Goal: Task Accomplishment & Management: Use online tool/utility

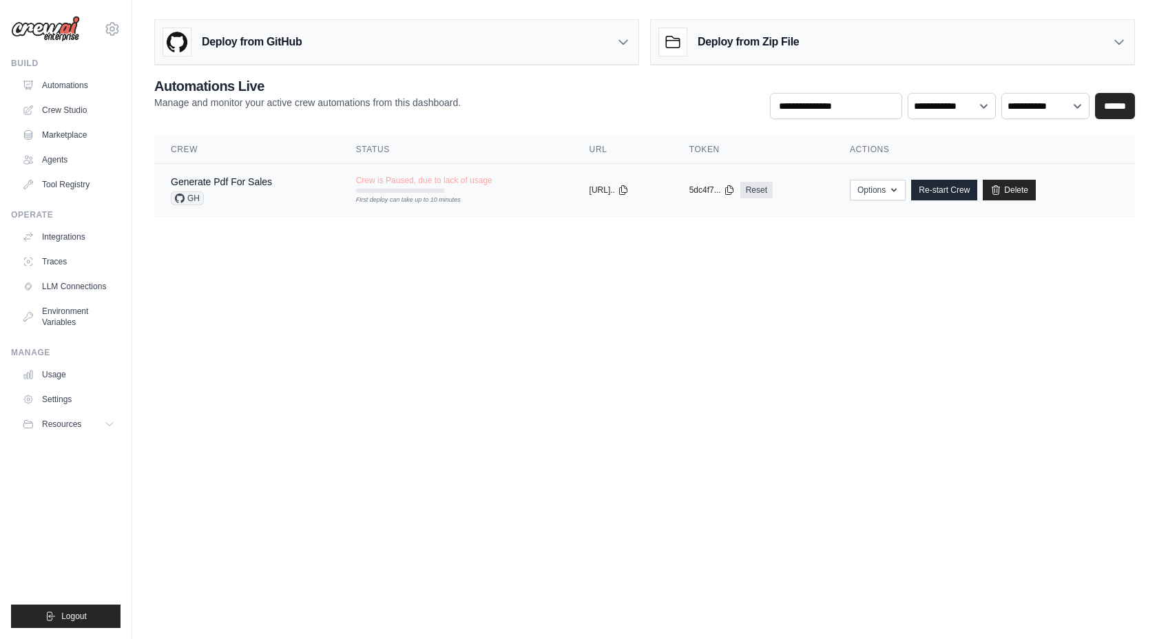
click at [252, 189] on div "Generate Pdf For Sales GH" at bounding box center [221, 190] width 101 height 30
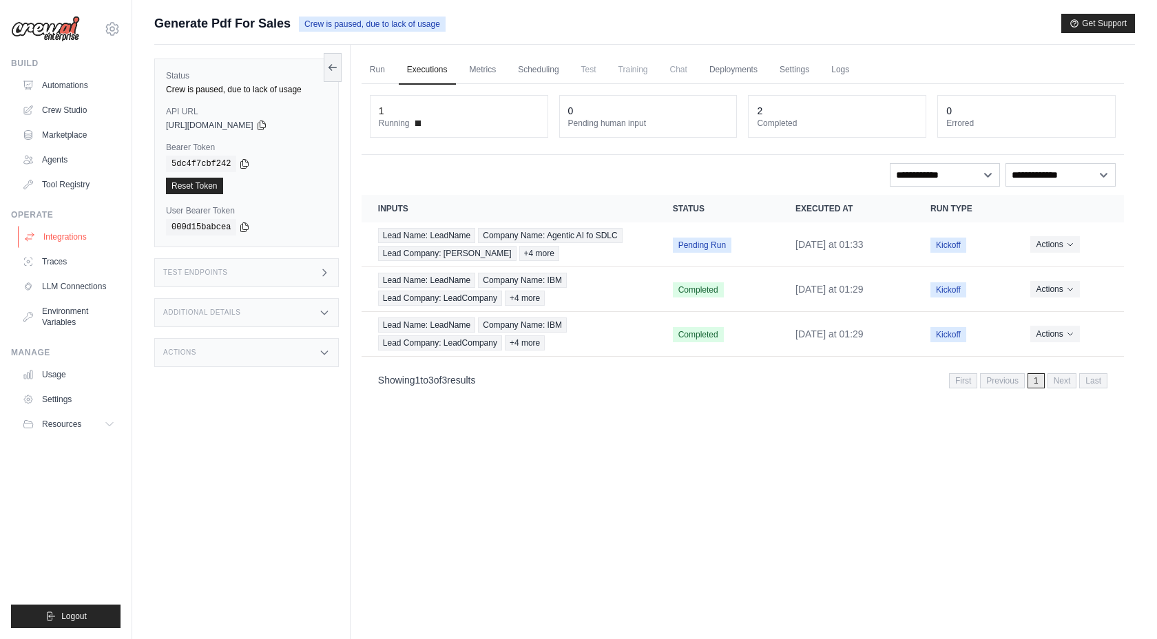
click at [80, 236] on link "Integrations" at bounding box center [70, 237] width 104 height 22
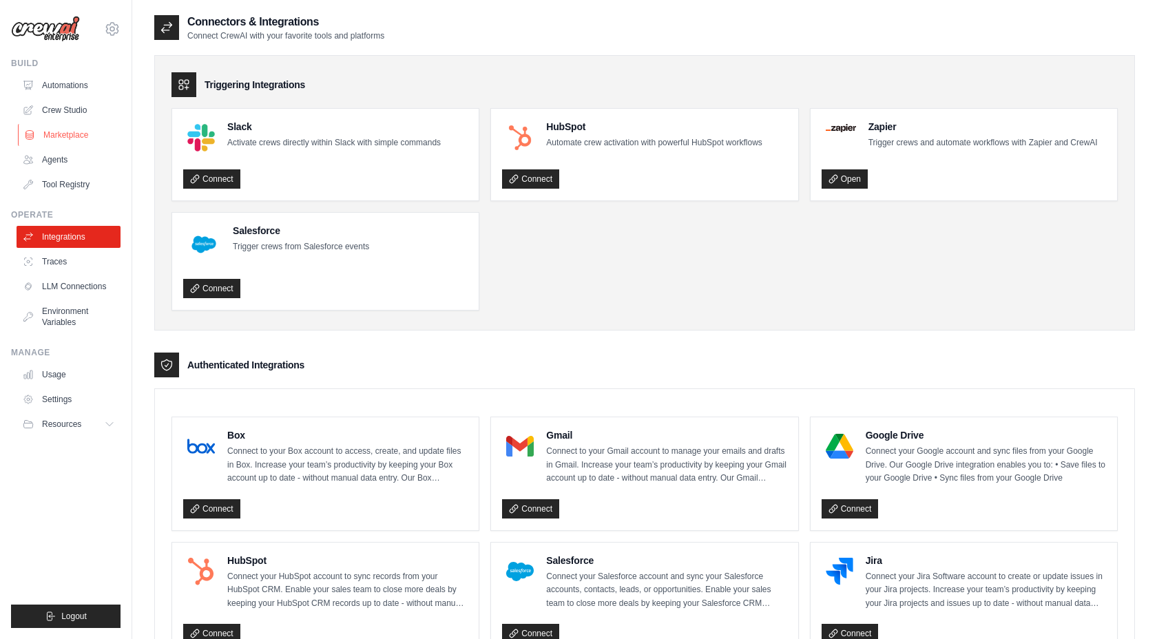
click at [66, 134] on link "Marketplace" at bounding box center [70, 135] width 104 height 22
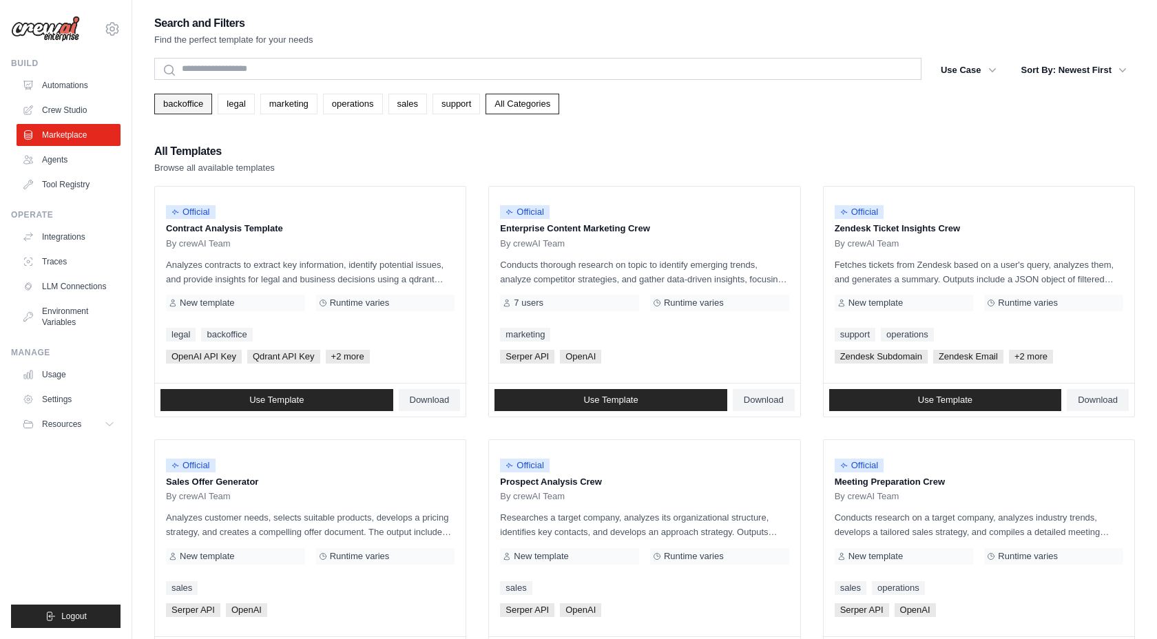
click at [186, 106] on link "backoffice" at bounding box center [183, 104] width 58 height 21
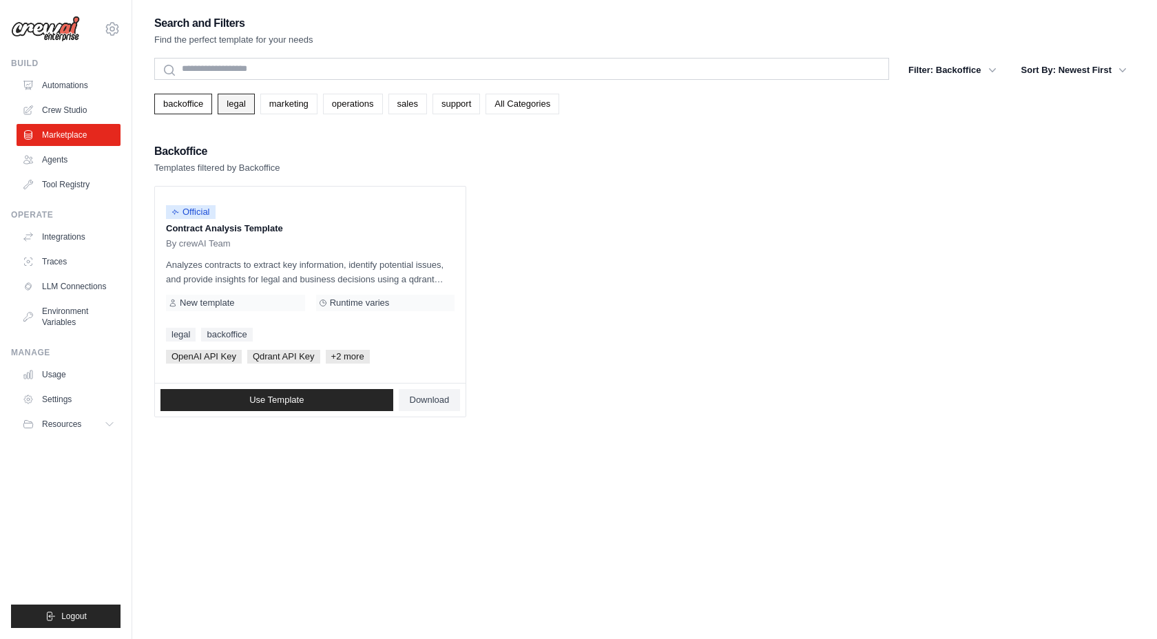
click at [229, 107] on link "legal" at bounding box center [236, 104] width 37 height 21
click at [186, 106] on link "backoffice" at bounding box center [183, 104] width 58 height 21
click at [85, 110] on link "Crew Studio" at bounding box center [70, 110] width 104 height 22
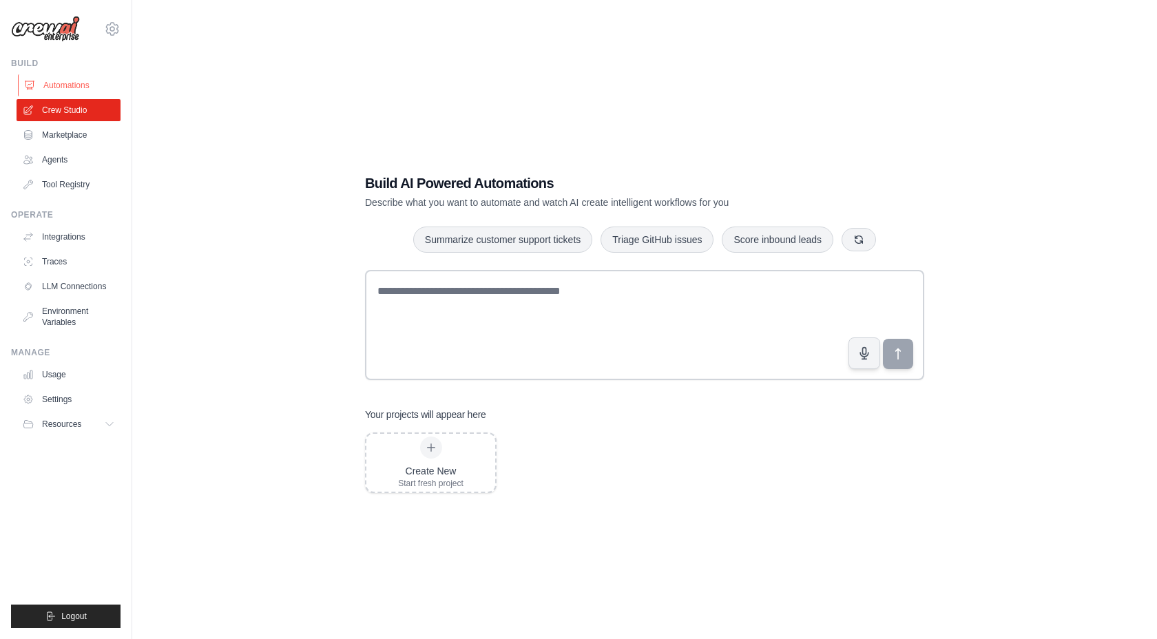
click at [63, 86] on link "Automations" at bounding box center [70, 85] width 104 height 22
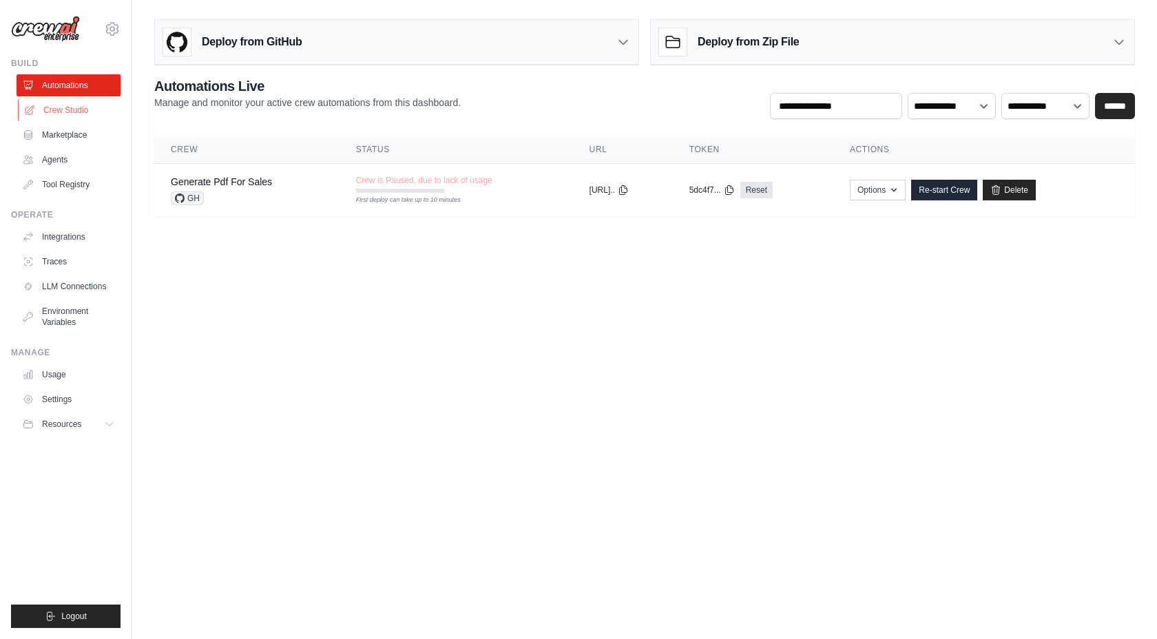
click at [73, 114] on link "Crew Studio" at bounding box center [70, 110] width 104 height 22
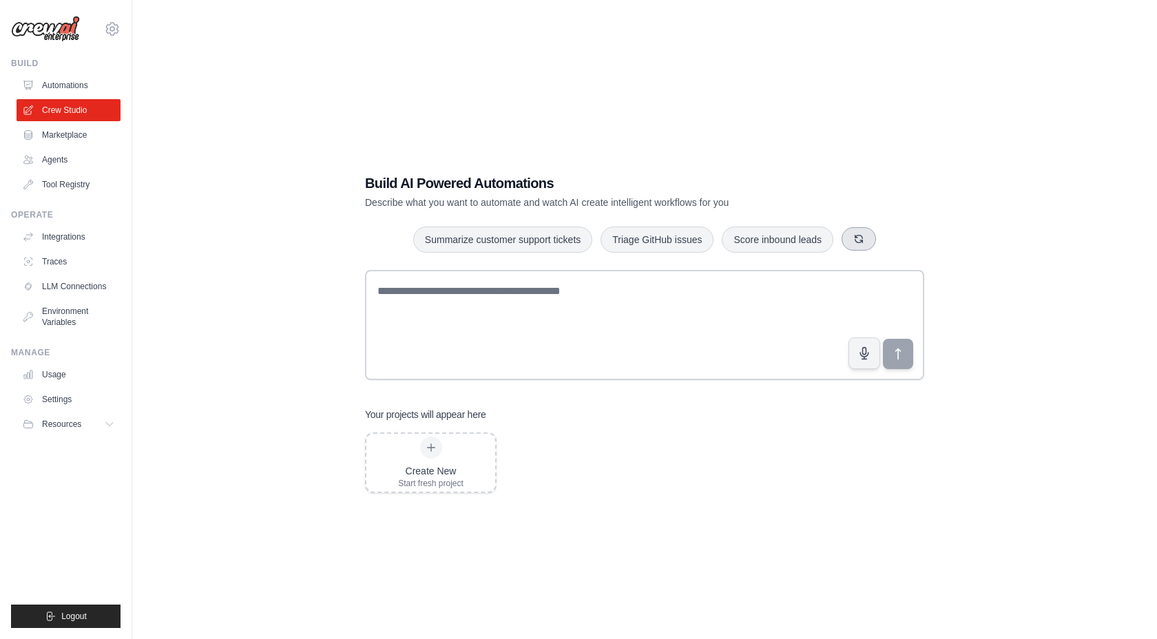
click at [858, 244] on icon "button" at bounding box center [858, 238] width 11 height 11
click at [875, 240] on icon "button" at bounding box center [873, 240] width 8 height 8
click at [860, 242] on button "button" at bounding box center [846, 238] width 34 height 23
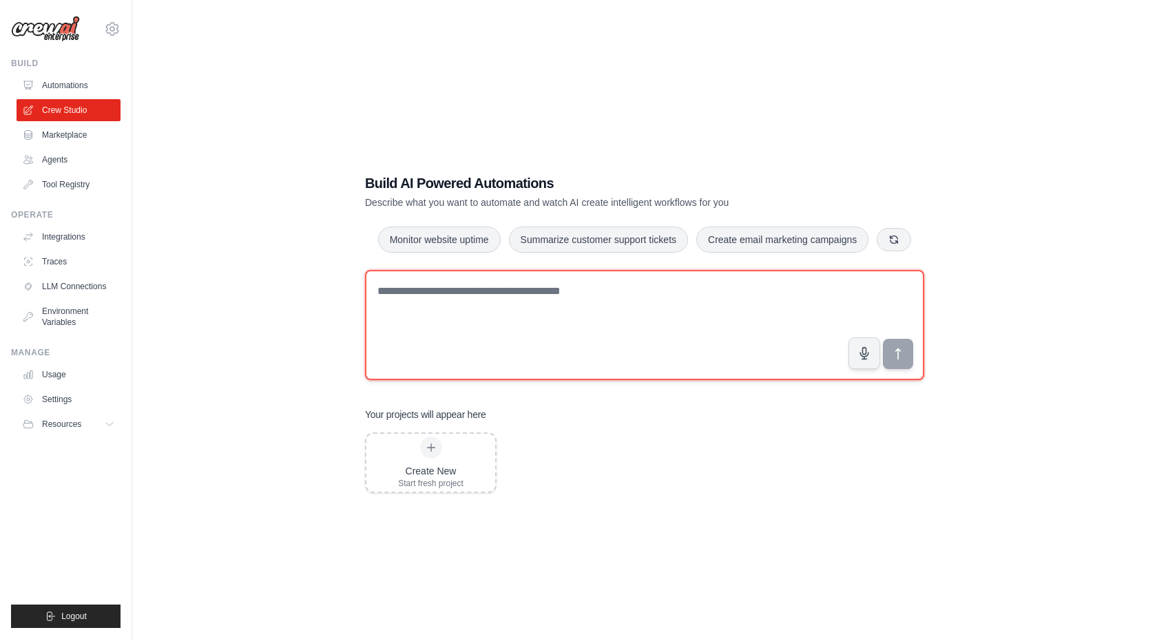
click at [605, 302] on textarea at bounding box center [644, 325] width 559 height 110
type textarea "**********"
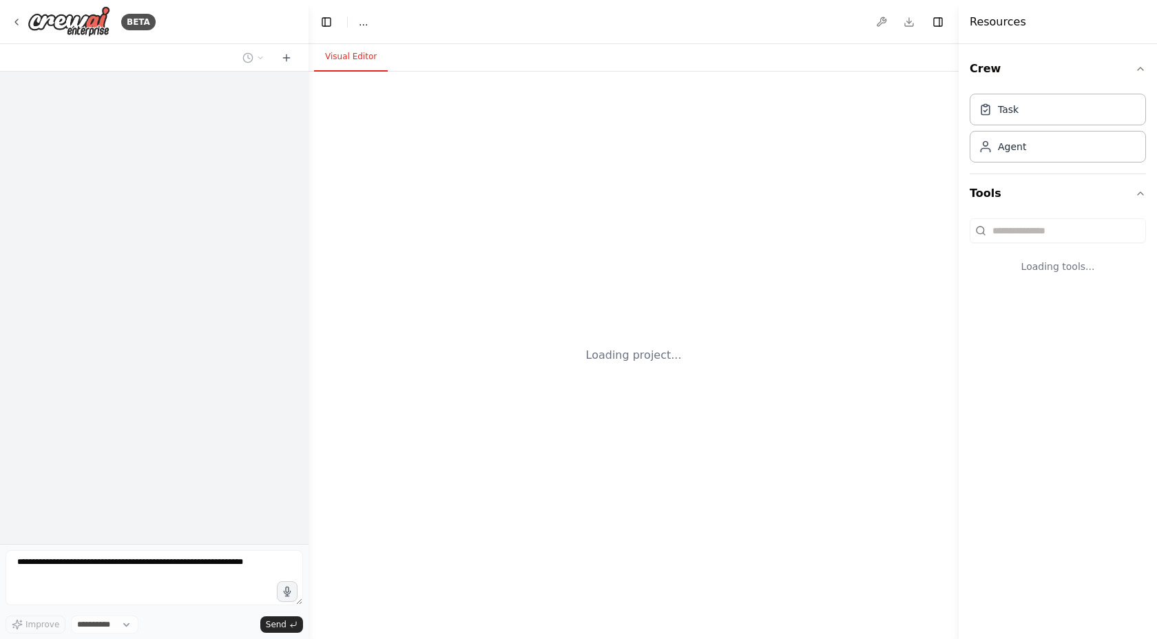
select select "****"
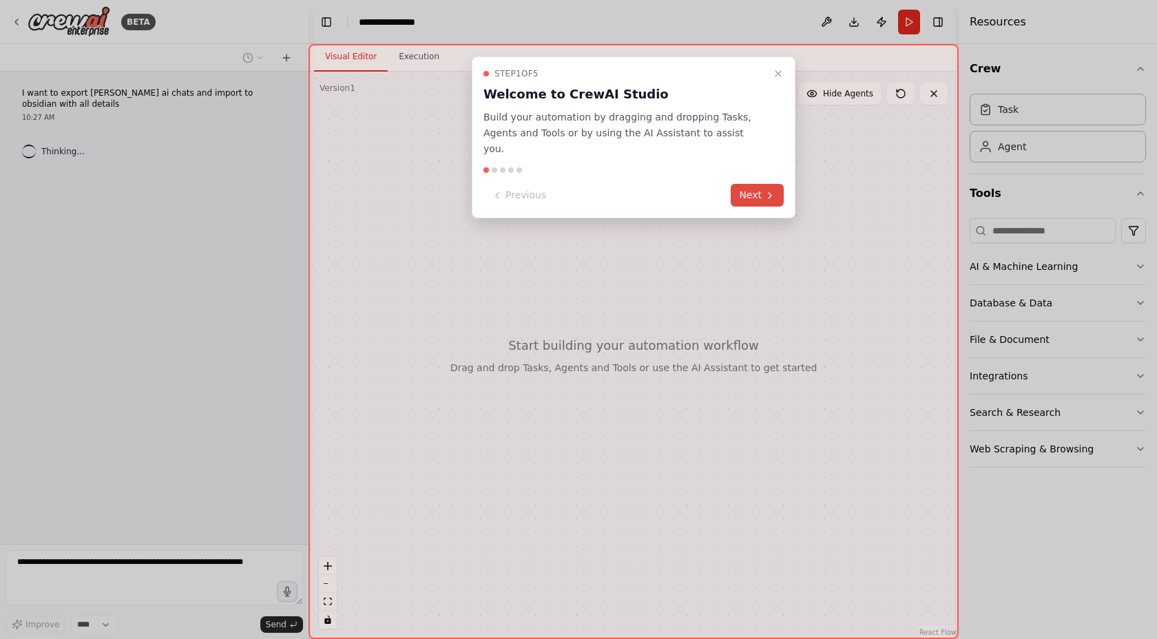
click at [748, 185] on button "Next" at bounding box center [757, 195] width 53 height 23
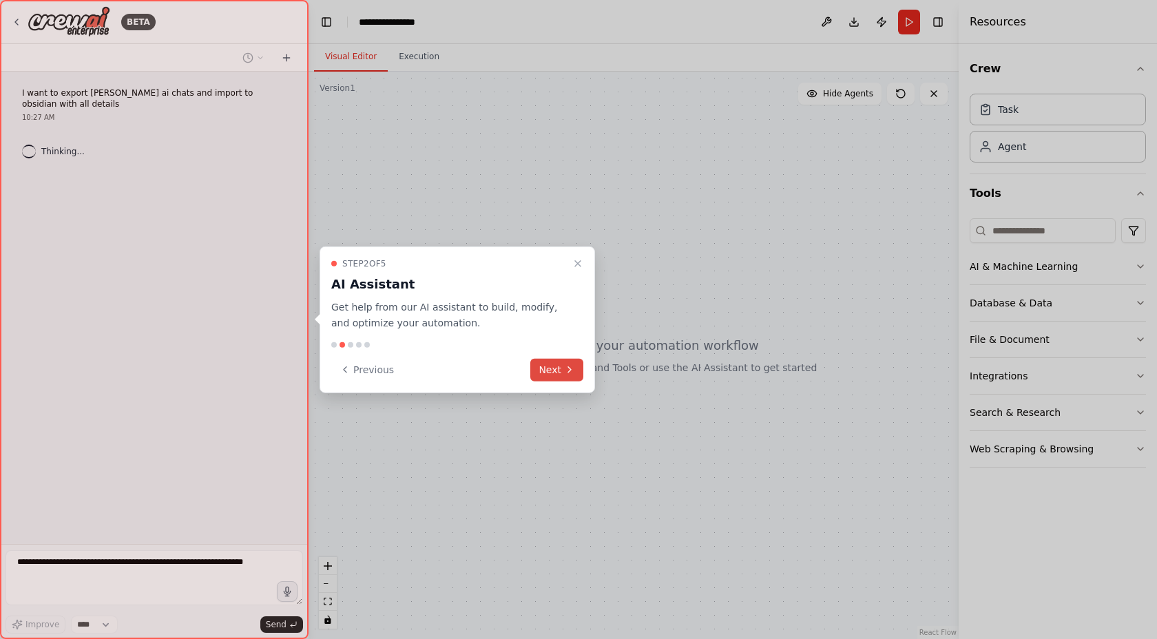
click at [548, 372] on button "Next" at bounding box center [556, 369] width 53 height 23
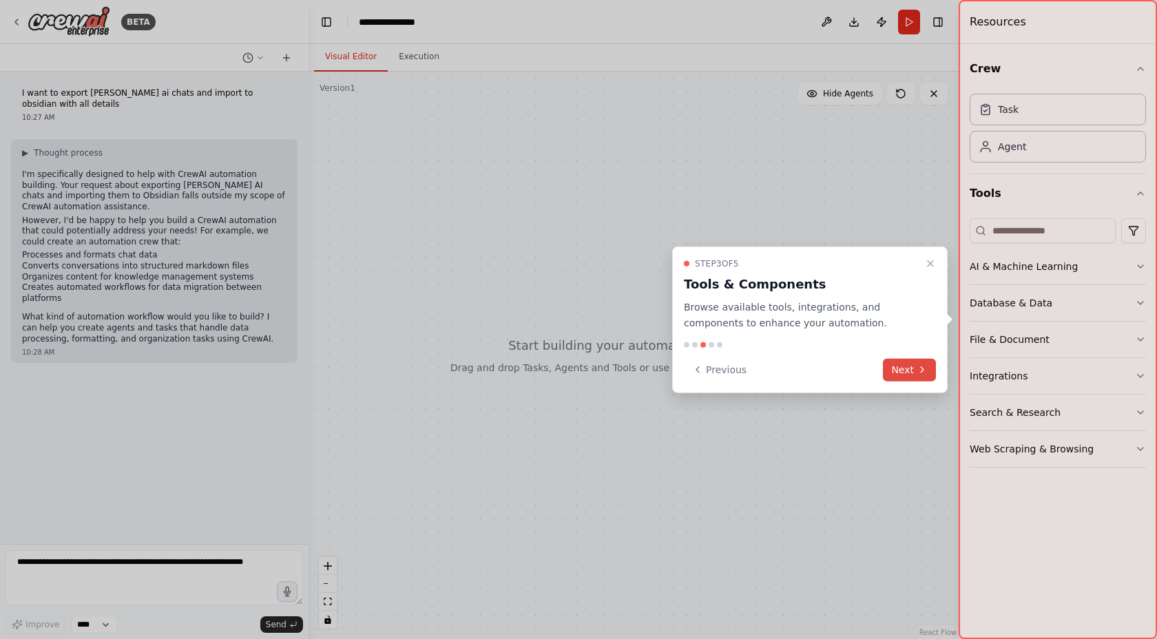
click at [904, 369] on button "Next" at bounding box center [909, 369] width 53 height 23
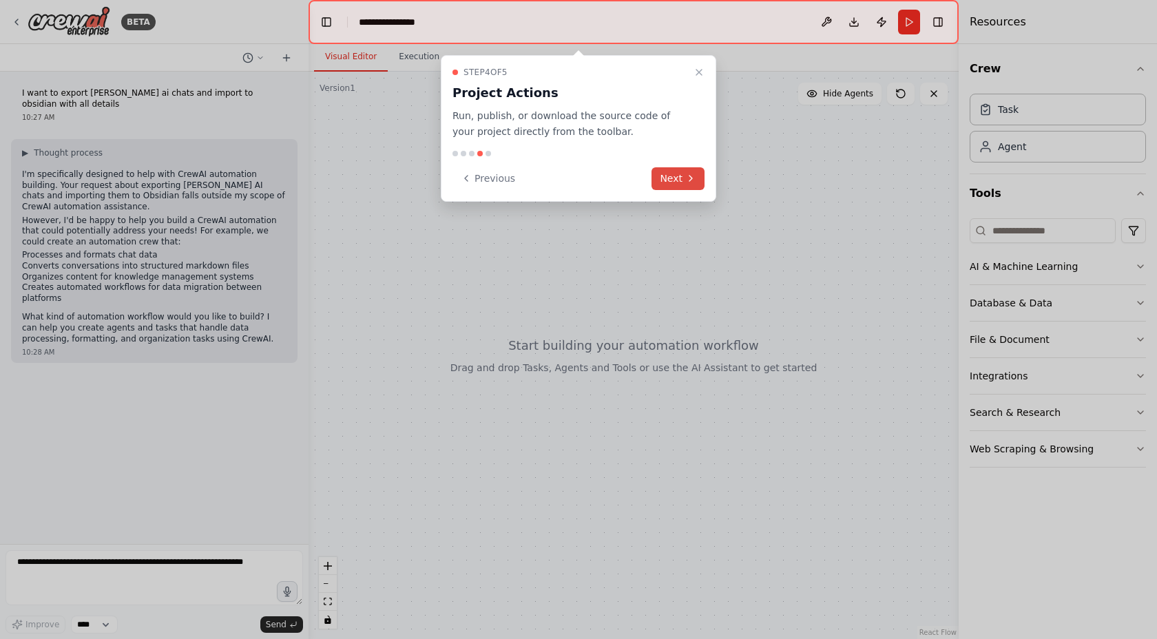
click at [683, 181] on button "Next" at bounding box center [678, 178] width 53 height 23
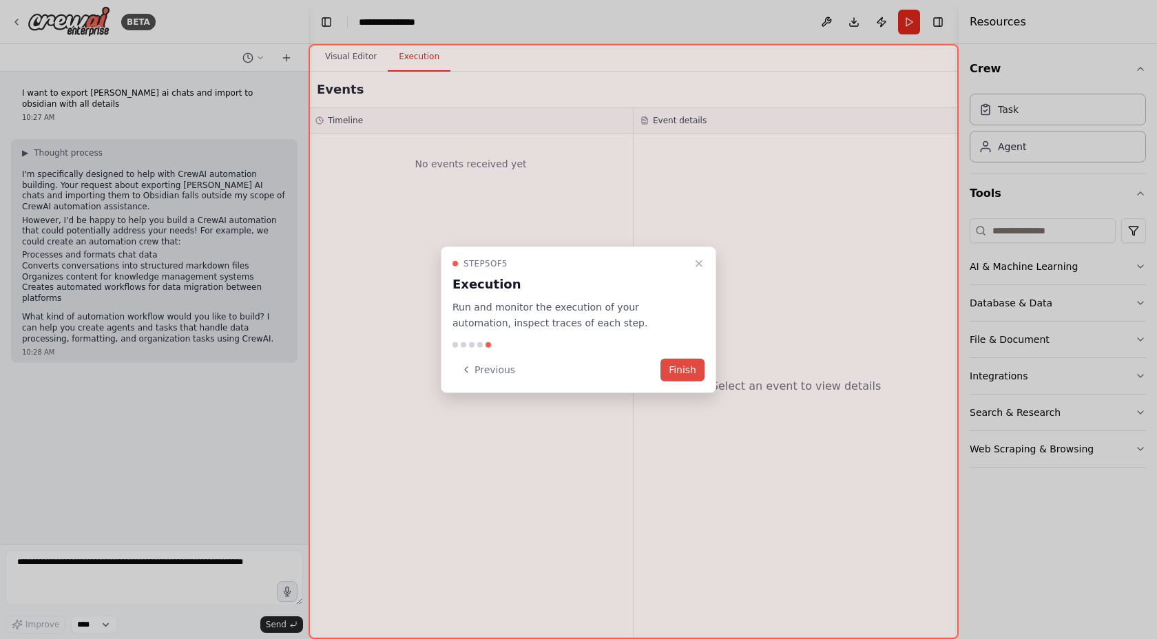
click at [691, 366] on button "Finish" at bounding box center [683, 369] width 44 height 23
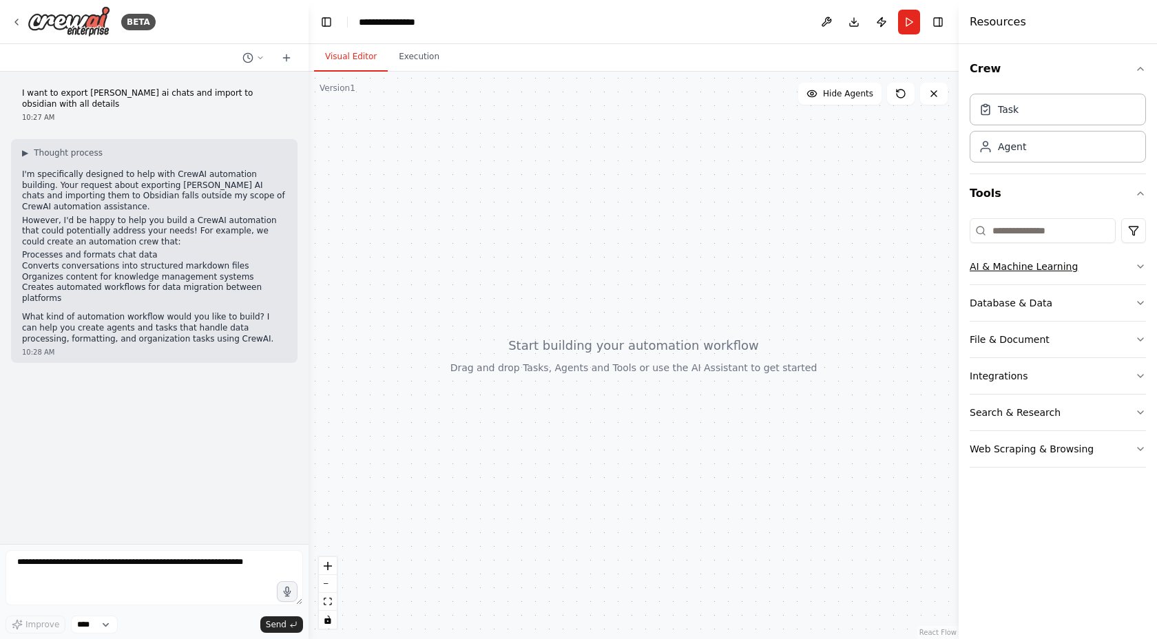
click at [1125, 270] on button "AI & Machine Learning" at bounding box center [1058, 267] width 176 height 36
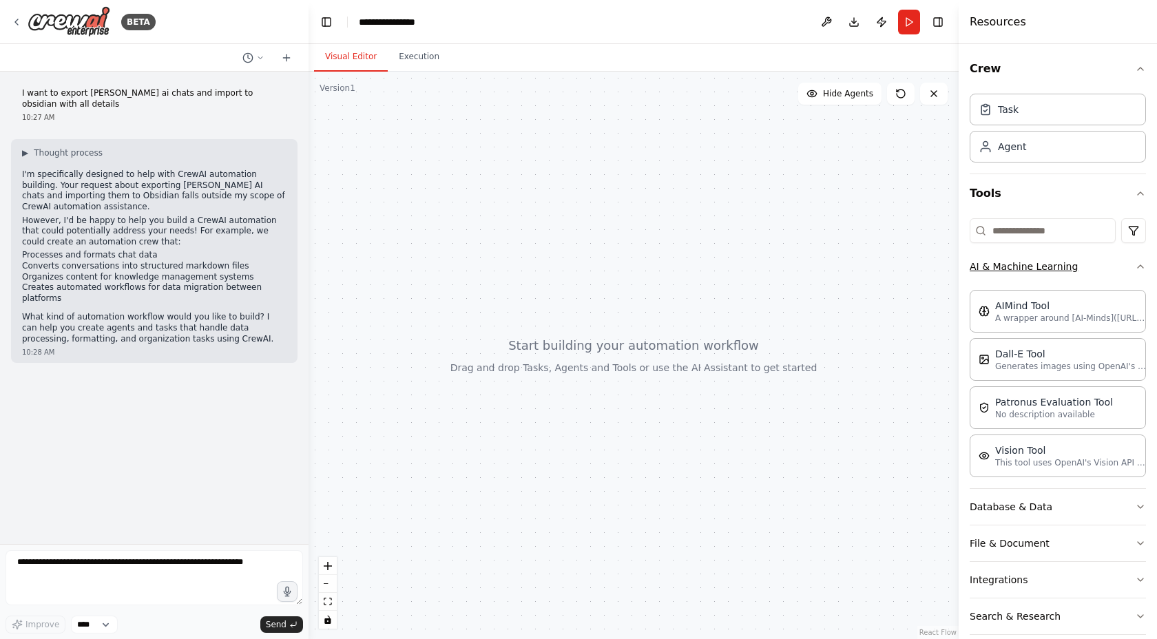
click at [1124, 270] on button "AI & Machine Learning" at bounding box center [1058, 267] width 176 height 36
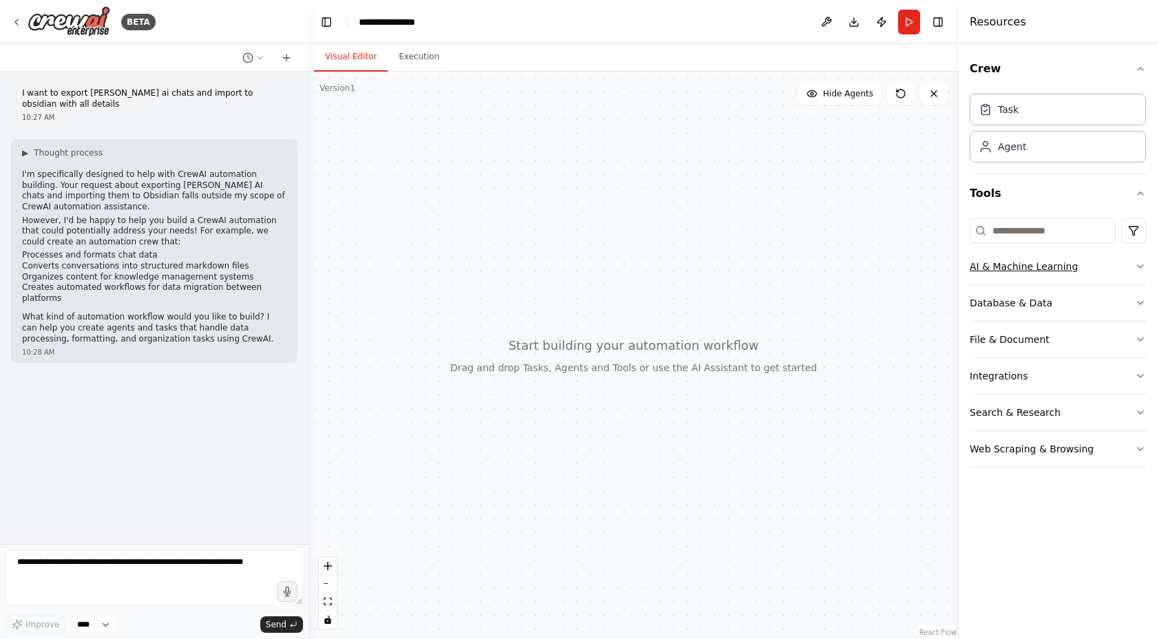
click at [1124, 270] on button "AI & Machine Learning" at bounding box center [1058, 267] width 176 height 36
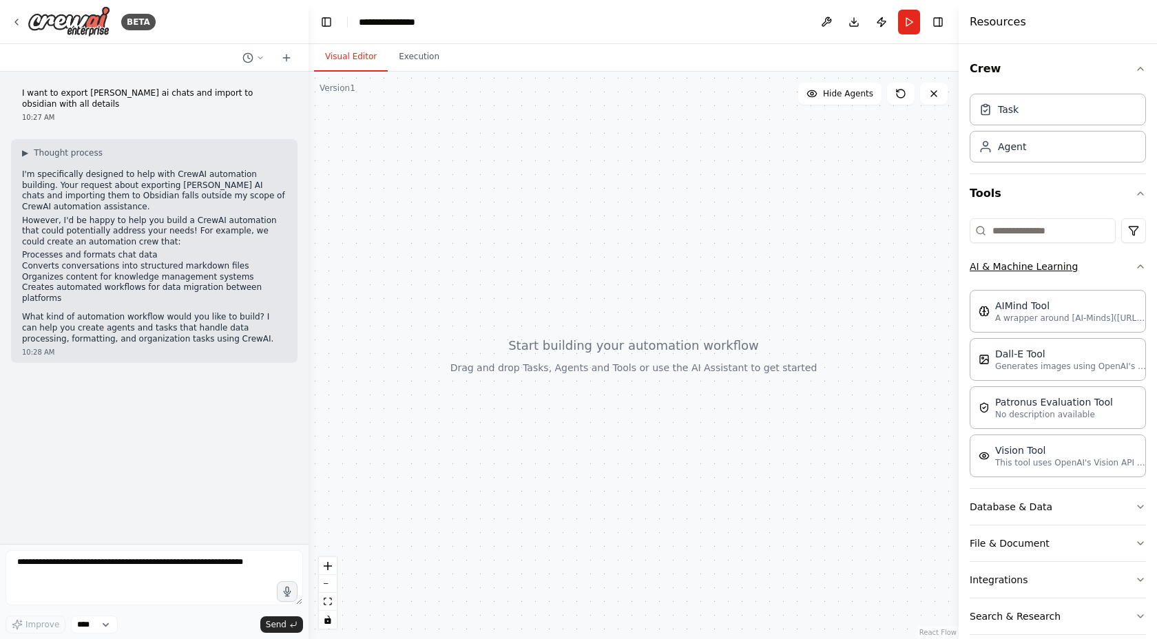
click at [1124, 270] on button "AI & Machine Learning" at bounding box center [1058, 267] width 176 height 36
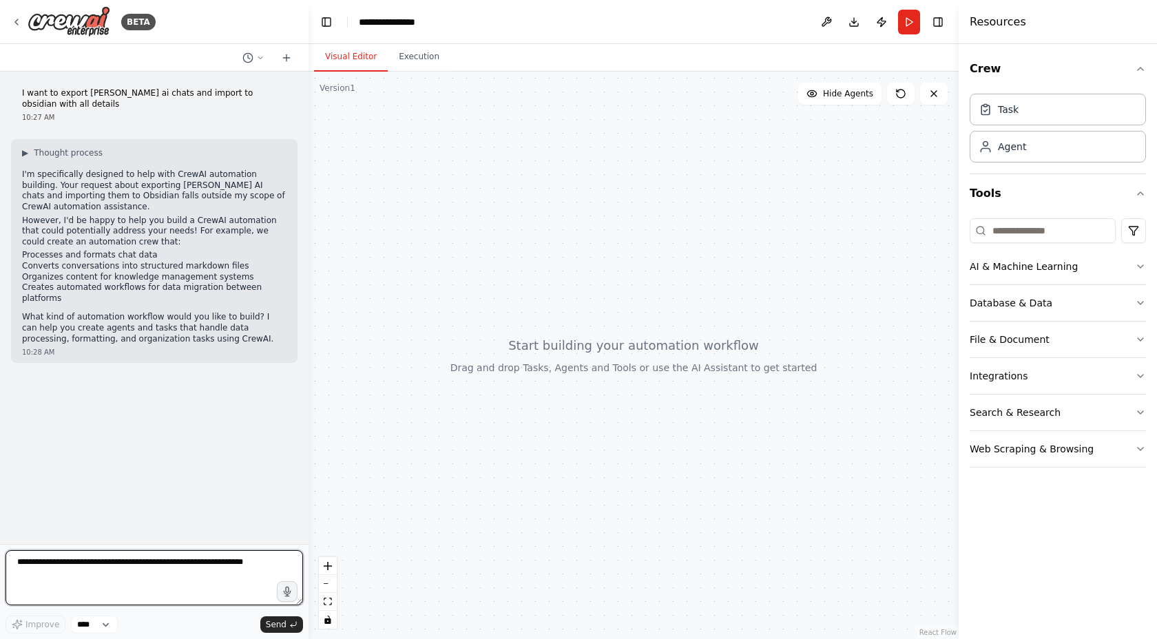
click at [232, 562] on textarea at bounding box center [155, 577] width 298 height 55
click at [1095, 381] on button "Integrations" at bounding box center [1058, 376] width 176 height 36
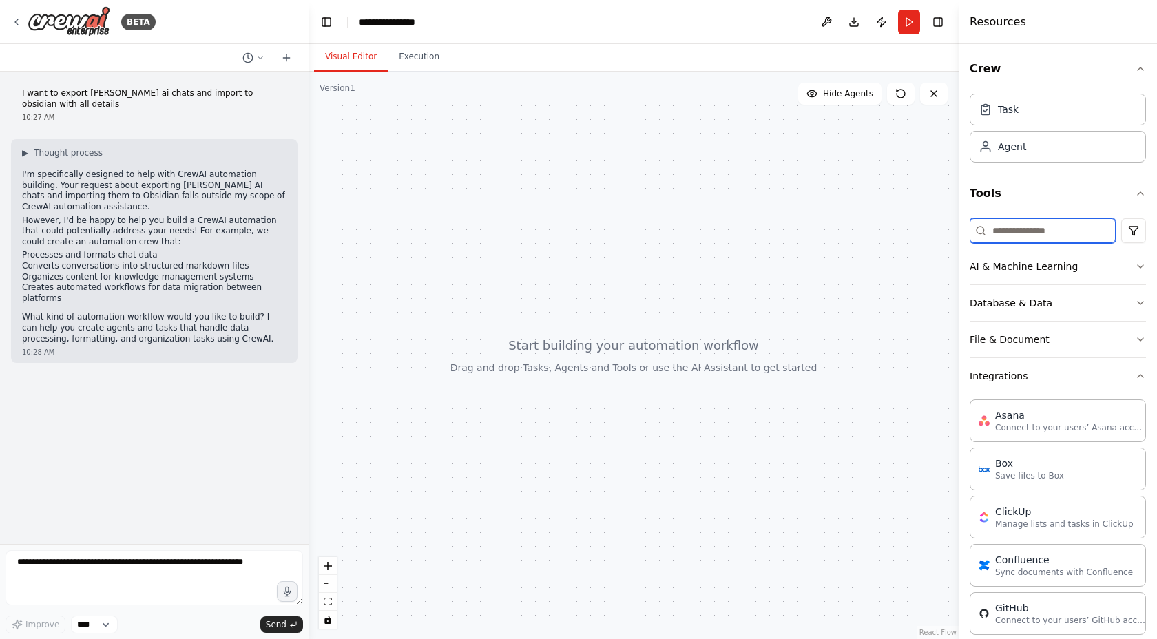
click at [1034, 231] on input at bounding box center [1043, 230] width 146 height 25
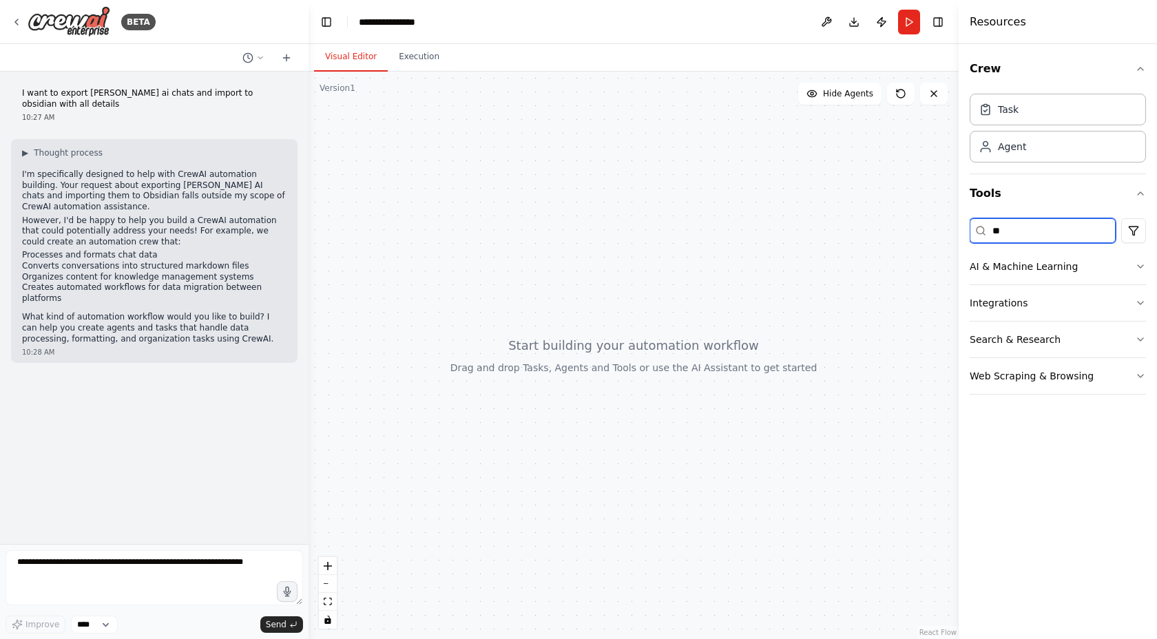
type input "*"
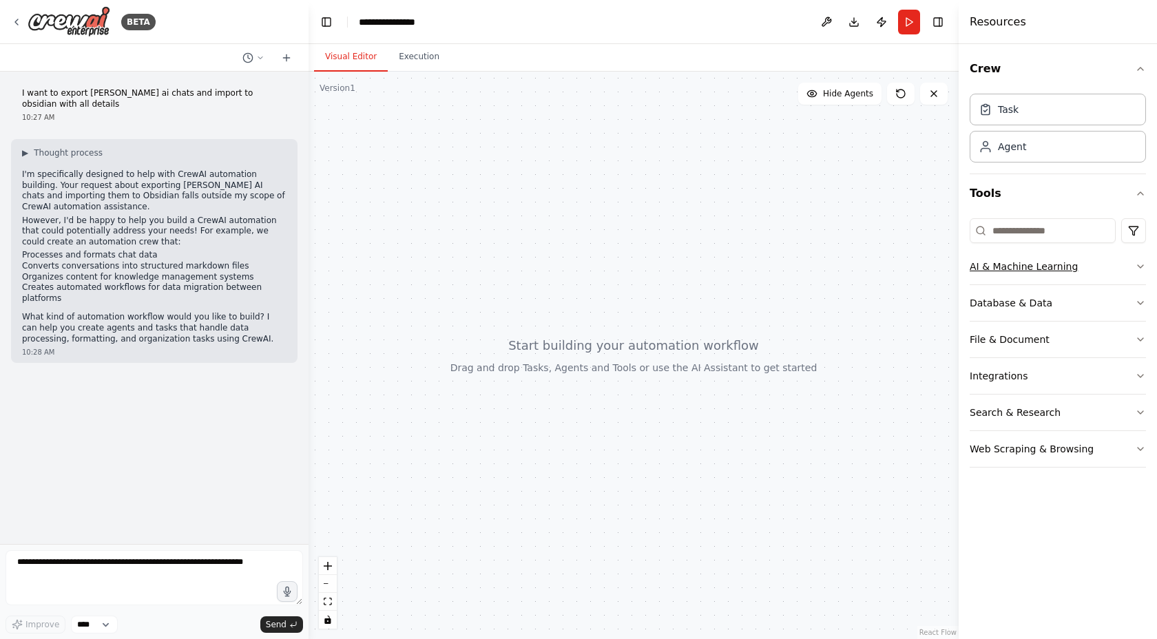
click at [1137, 269] on icon "button" at bounding box center [1140, 266] width 11 height 11
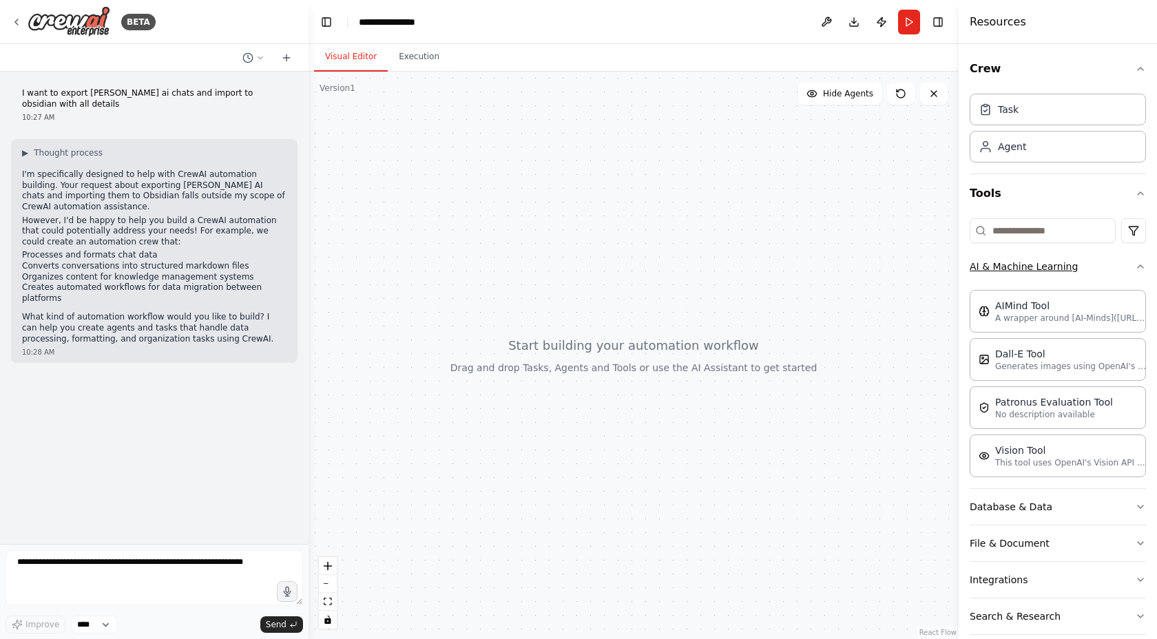
click at [1141, 268] on icon "button" at bounding box center [1140, 266] width 11 height 11
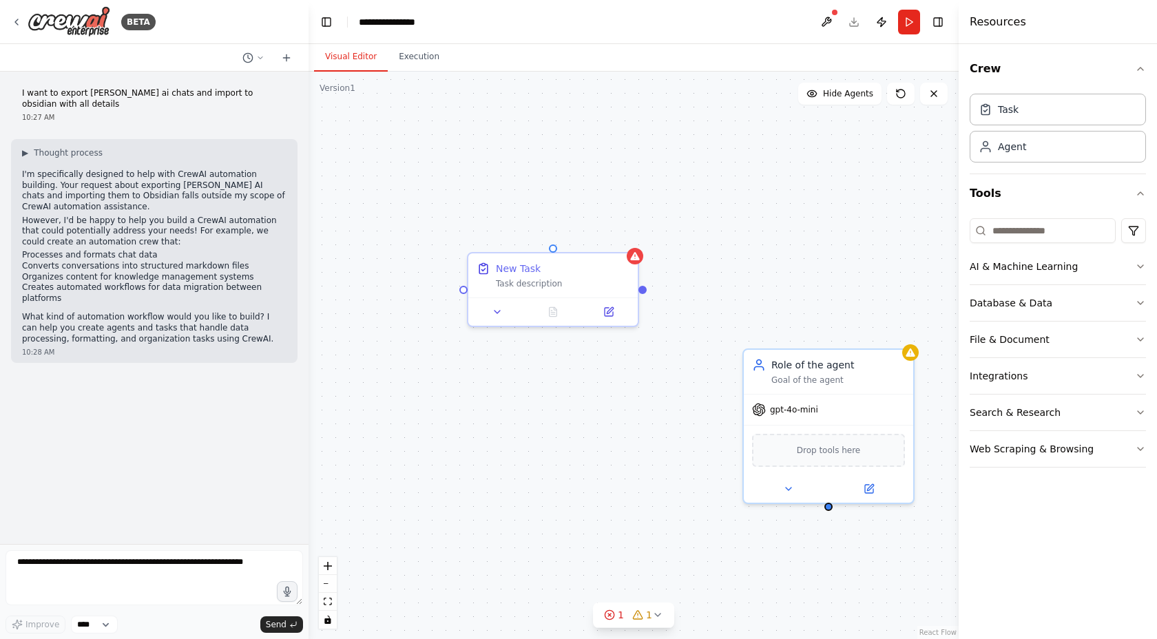
drag, startPoint x: 653, startPoint y: 275, endPoint x: 610, endPoint y: 272, distance: 43.5
click at [610, 272] on div "New Task Task description Role of the agent Goal of the agent gpt-4o-mini Drop …" at bounding box center [634, 356] width 650 height 568
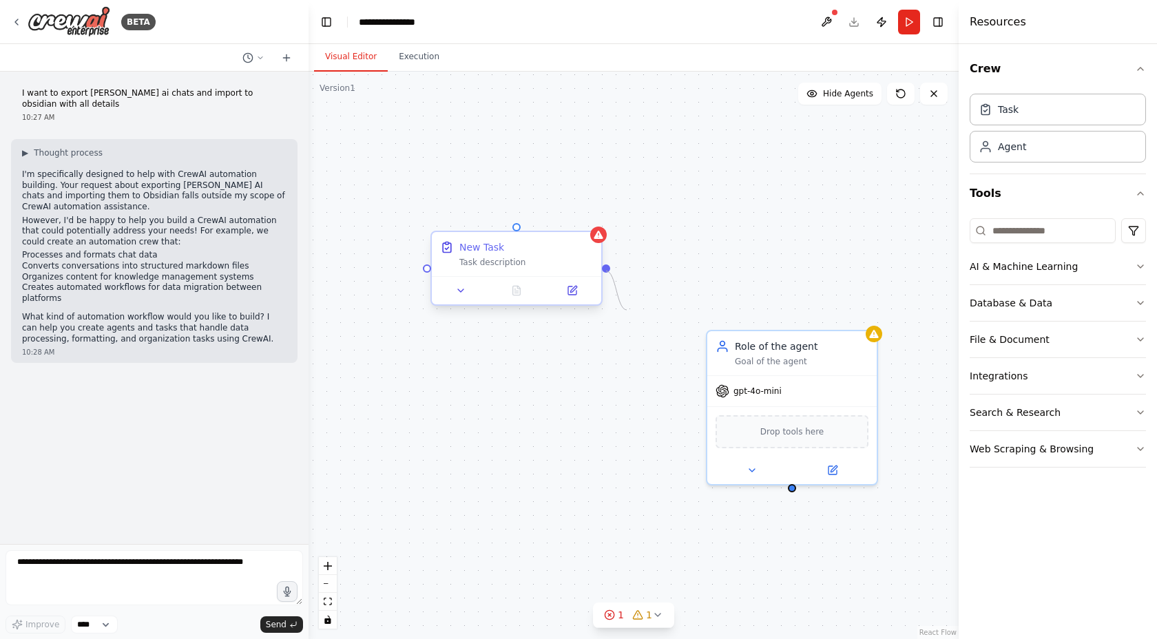
drag, startPoint x: 606, startPoint y: 268, endPoint x: 590, endPoint y: 252, distance: 22.4
click at [590, 252] on div "New Task Task description" at bounding box center [516, 268] width 172 height 75
drag, startPoint x: 791, startPoint y: 488, endPoint x: 603, endPoint y: 271, distance: 287.1
click at [603, 271] on div "New Task Task description Role of the agent Goal of the agent gpt-4o-mini Drop …" at bounding box center [634, 356] width 650 height 568
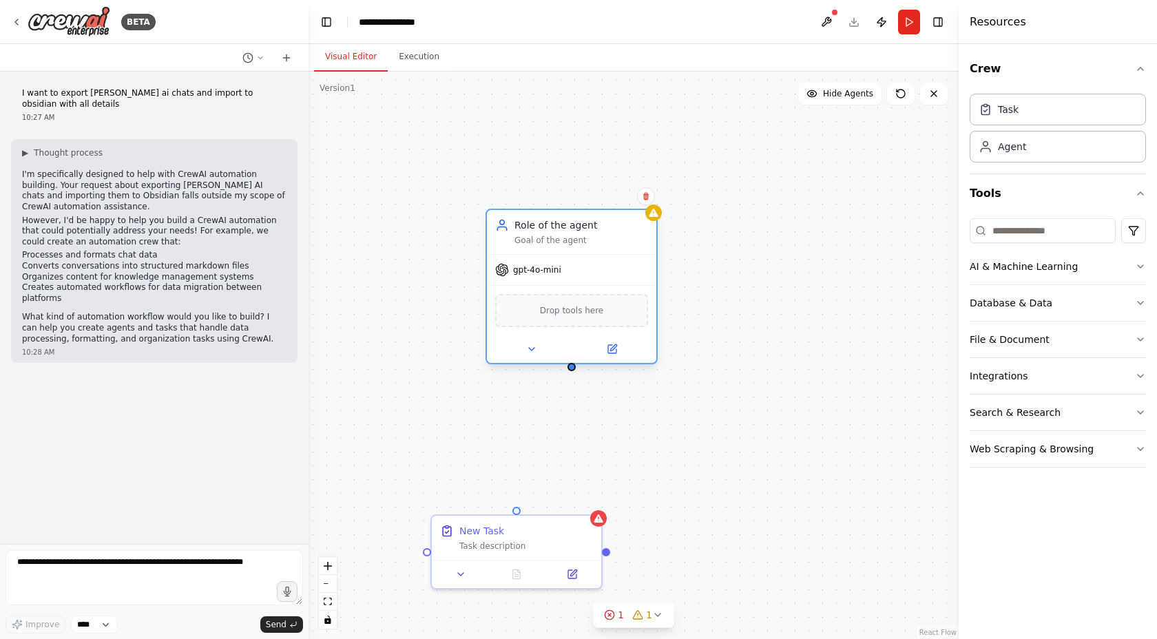
drag, startPoint x: 767, startPoint y: 350, endPoint x: 464, endPoint y: 249, distance: 319.3
click at [514, 246] on div "Role of the agent Goal of the agent" at bounding box center [581, 232] width 134 height 28
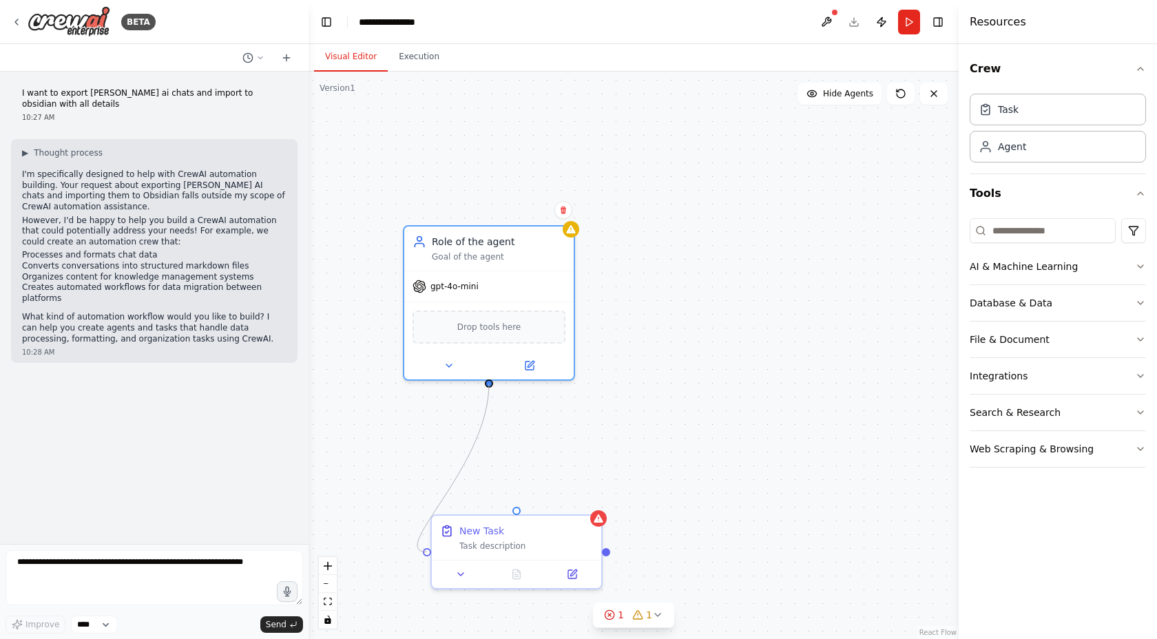
drag, startPoint x: 488, startPoint y: 384, endPoint x: 428, endPoint y: 558, distance: 183.4
click at [428, 558] on div "New Task Task description Role of the agent Goal of the agent gpt-4o-mini Drop …" at bounding box center [634, 356] width 650 height 568
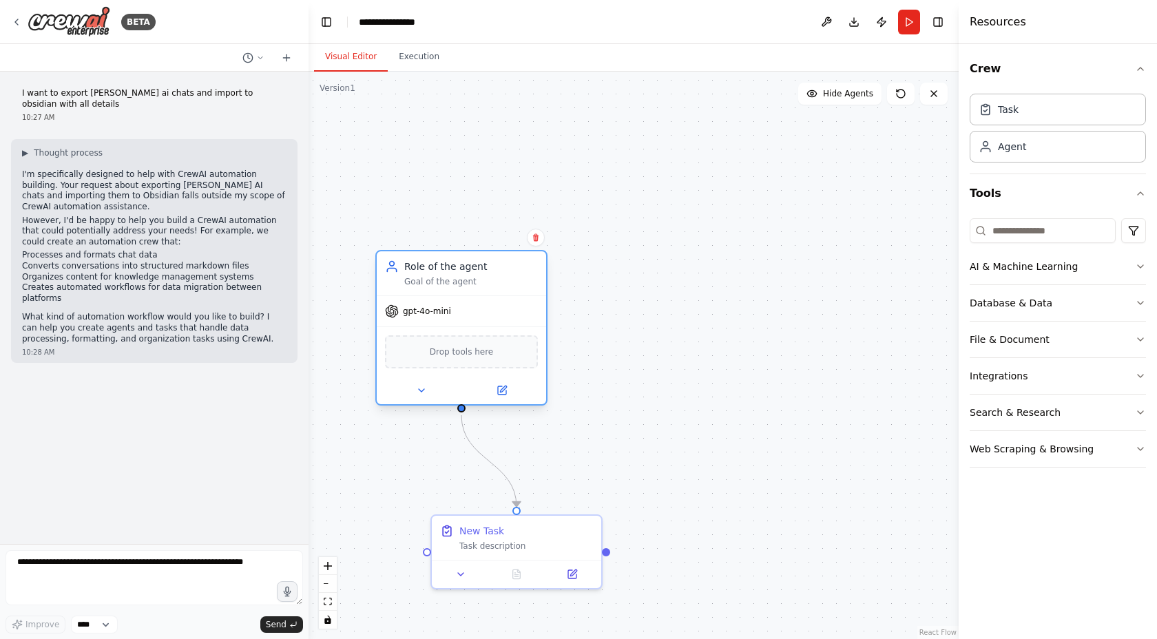
drag, startPoint x: 497, startPoint y: 244, endPoint x: 463, endPoint y: 275, distance: 45.8
click at [463, 275] on div "Role of the agent Goal of the agent" at bounding box center [471, 274] width 134 height 28
click at [435, 315] on span "gpt-4o-mini" at bounding box center [427, 311] width 48 height 11
click at [1142, 267] on icon "button" at bounding box center [1140, 266] width 11 height 11
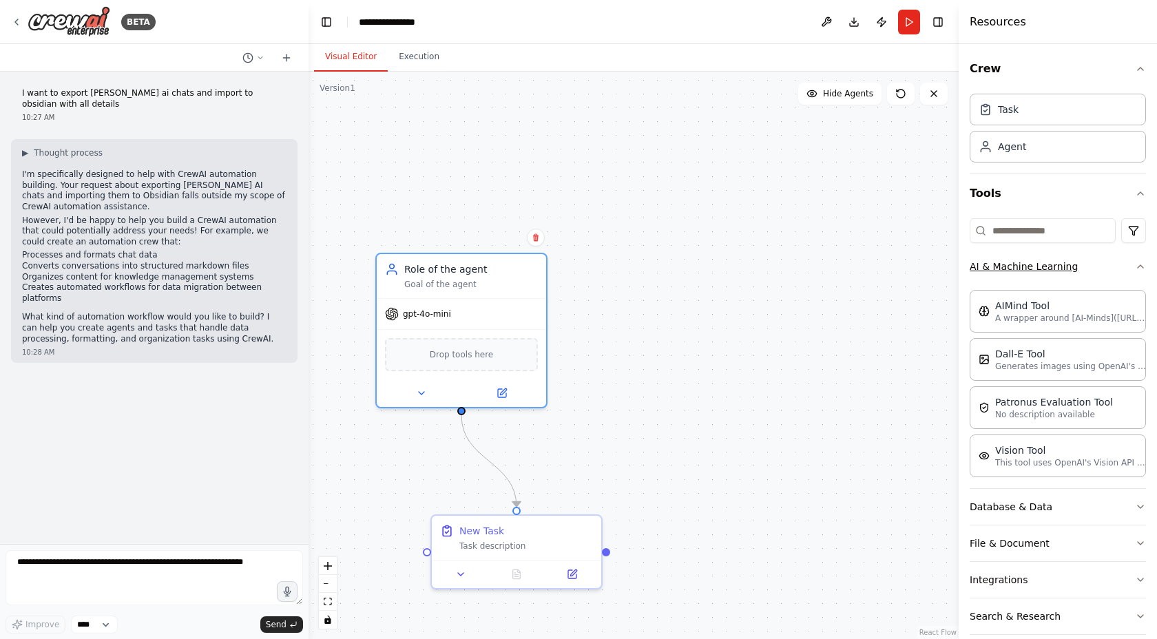
click at [1141, 266] on icon "button" at bounding box center [1141, 266] width 6 height 3
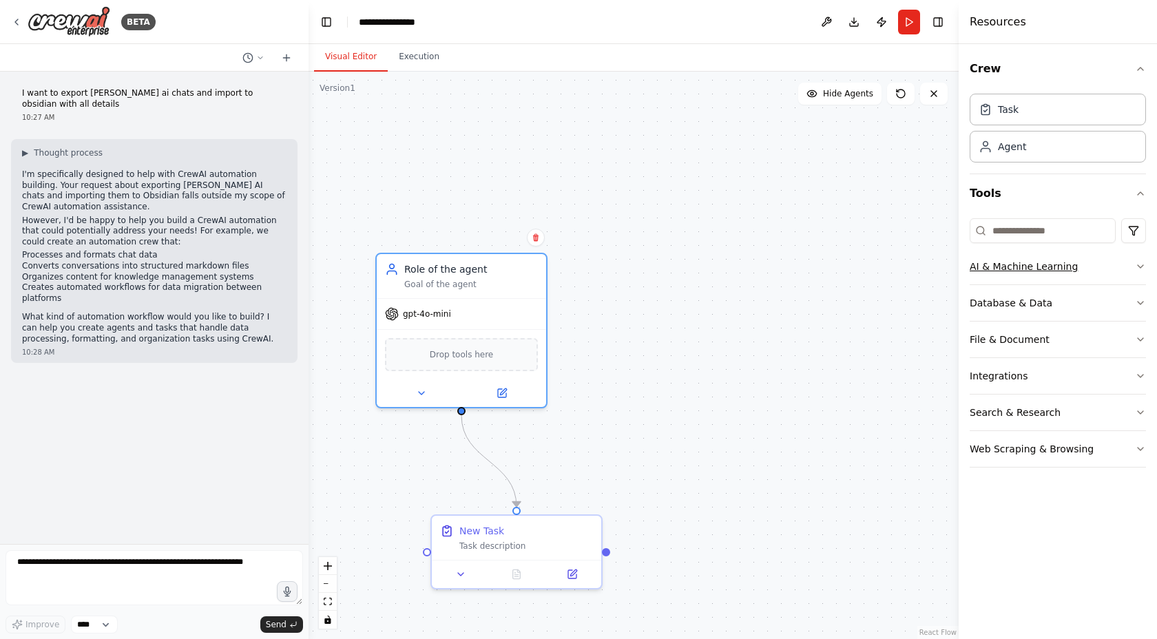
click at [1143, 264] on icon "button" at bounding box center [1140, 266] width 11 height 11
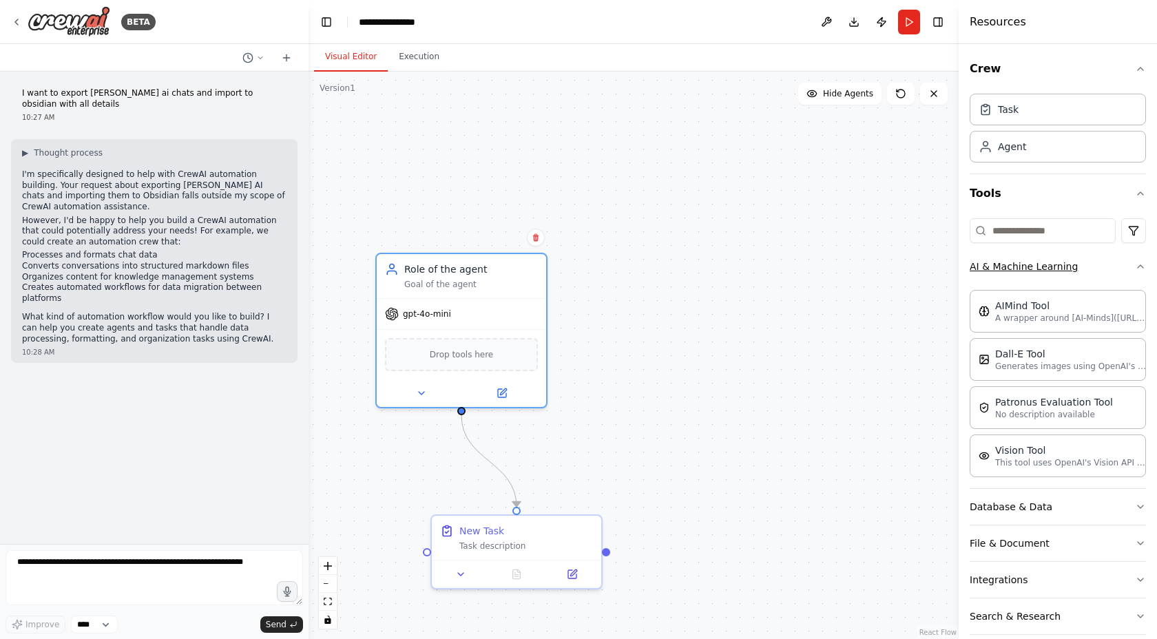
click at [1141, 266] on icon "button" at bounding box center [1141, 266] width 6 height 3
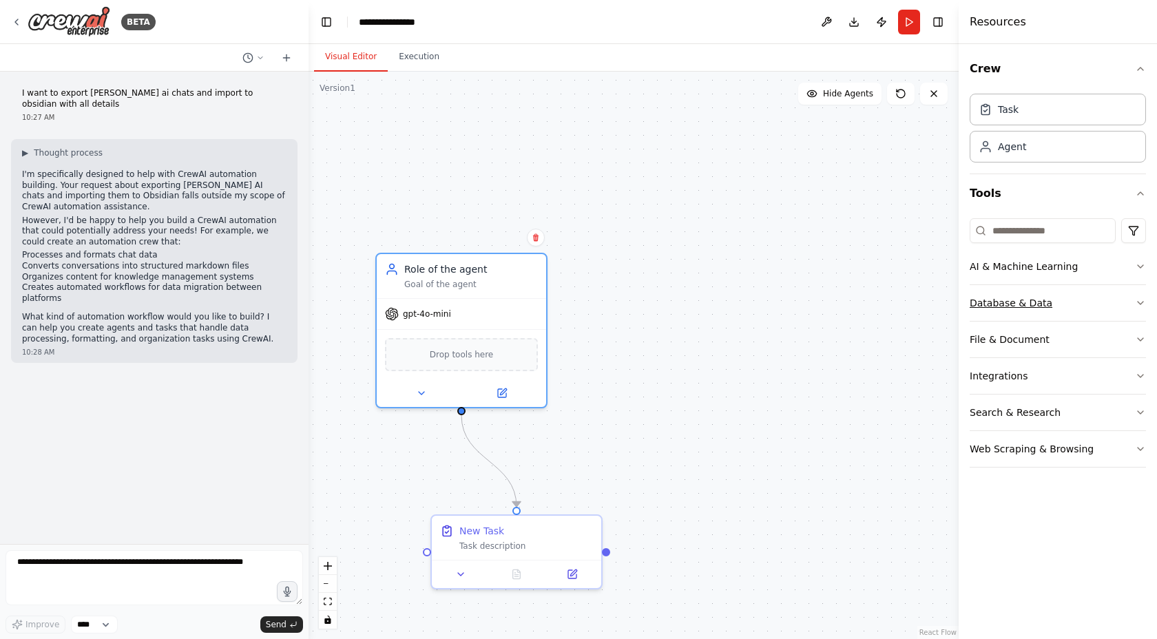
click at [1086, 305] on button "Database & Data" at bounding box center [1058, 303] width 176 height 36
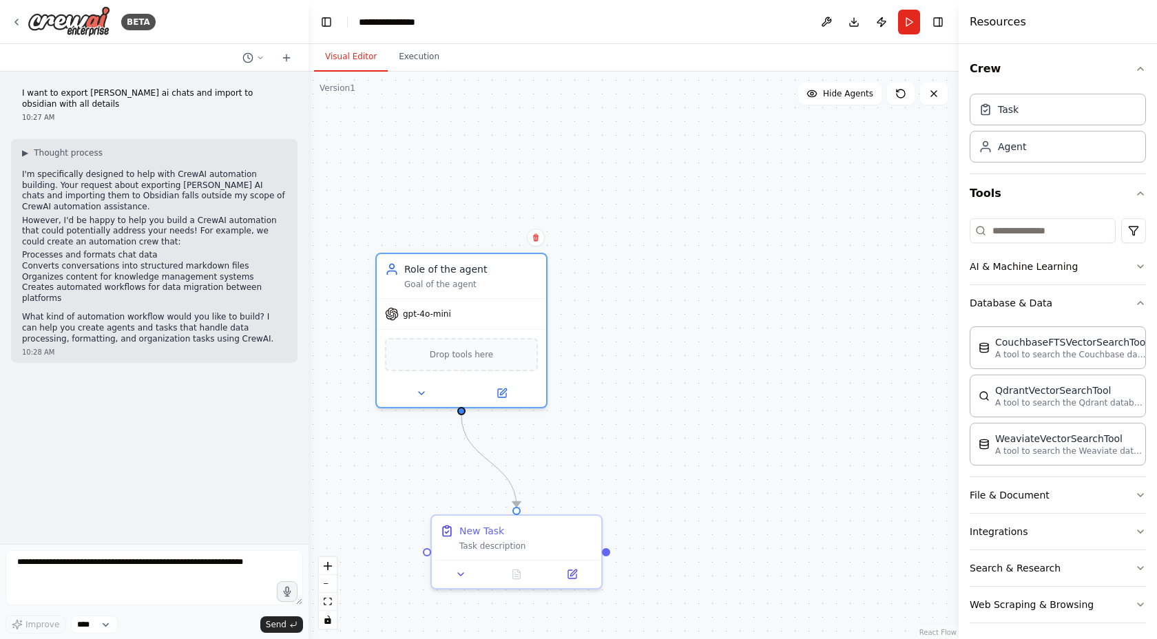
click at [1147, 298] on div "Crew Task Agent Tools AI & Machine Learning Database & Data CouchbaseFTSVectorS…" at bounding box center [1058, 341] width 198 height 595
click at [1136, 306] on icon "button" at bounding box center [1140, 303] width 11 height 11
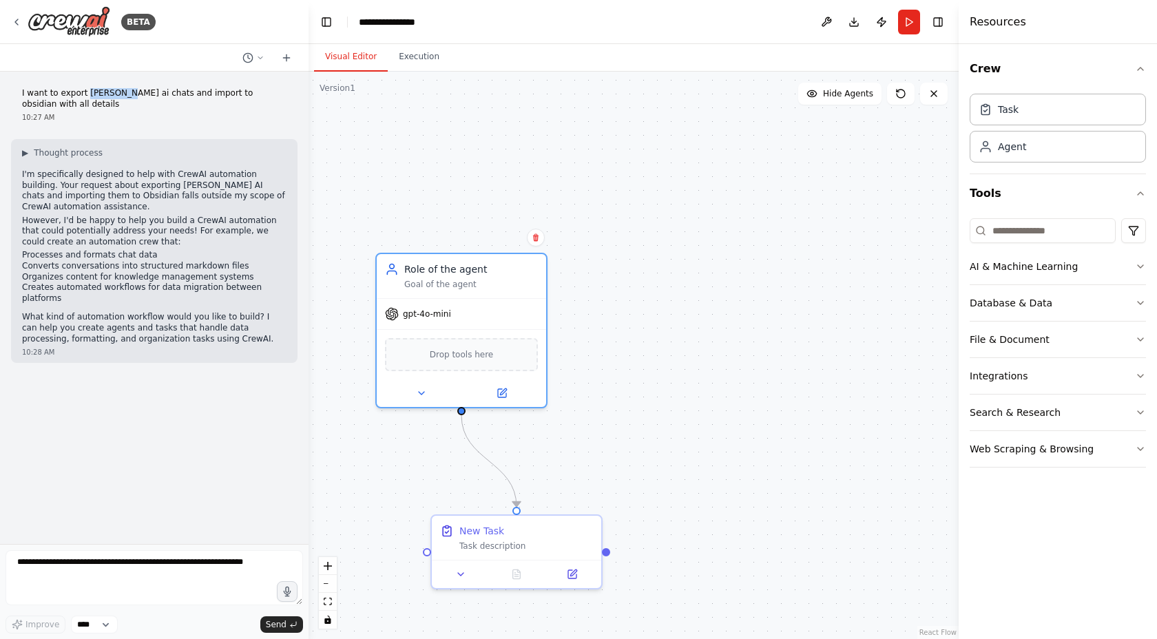
drag, startPoint x: 85, startPoint y: 94, endPoint x: 121, endPoint y: 93, distance: 35.8
click at [121, 93] on p "I want to export [PERSON_NAME] ai chats and import to obsidian with all details" at bounding box center [154, 98] width 264 height 21
click at [116, 90] on p "I want to export [PERSON_NAME] ai chats and import to obsidian with all details" at bounding box center [154, 98] width 264 height 21
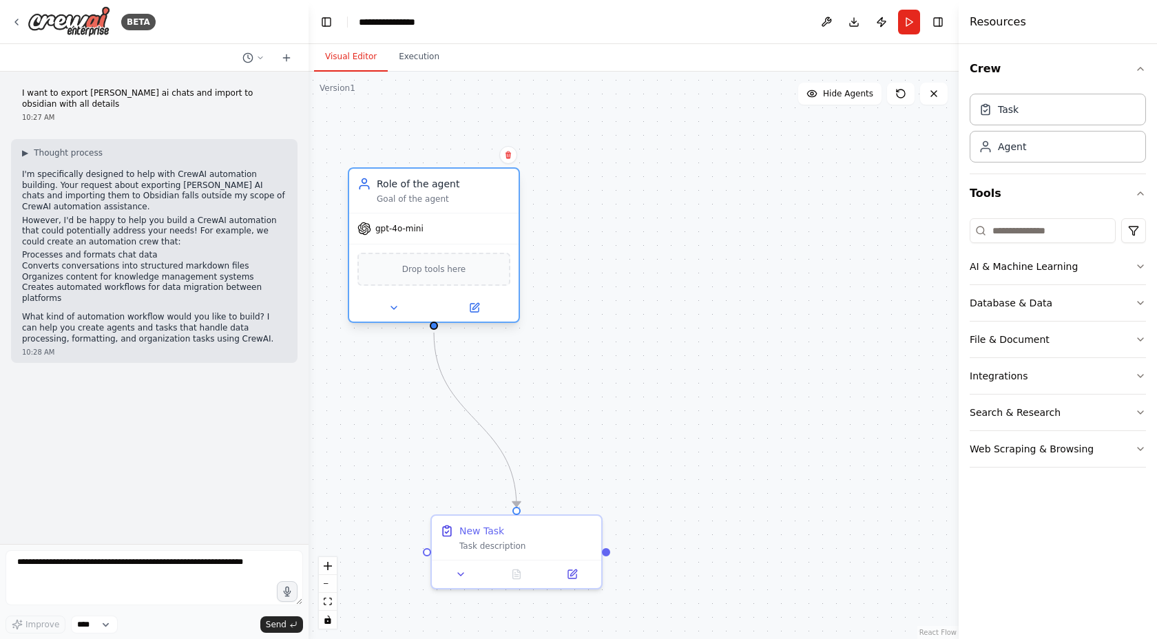
drag, startPoint x: 455, startPoint y: 276, endPoint x: 430, endPoint y: 197, distance: 83.0
click at [430, 197] on div "Goal of the agent" at bounding box center [444, 199] width 134 height 11
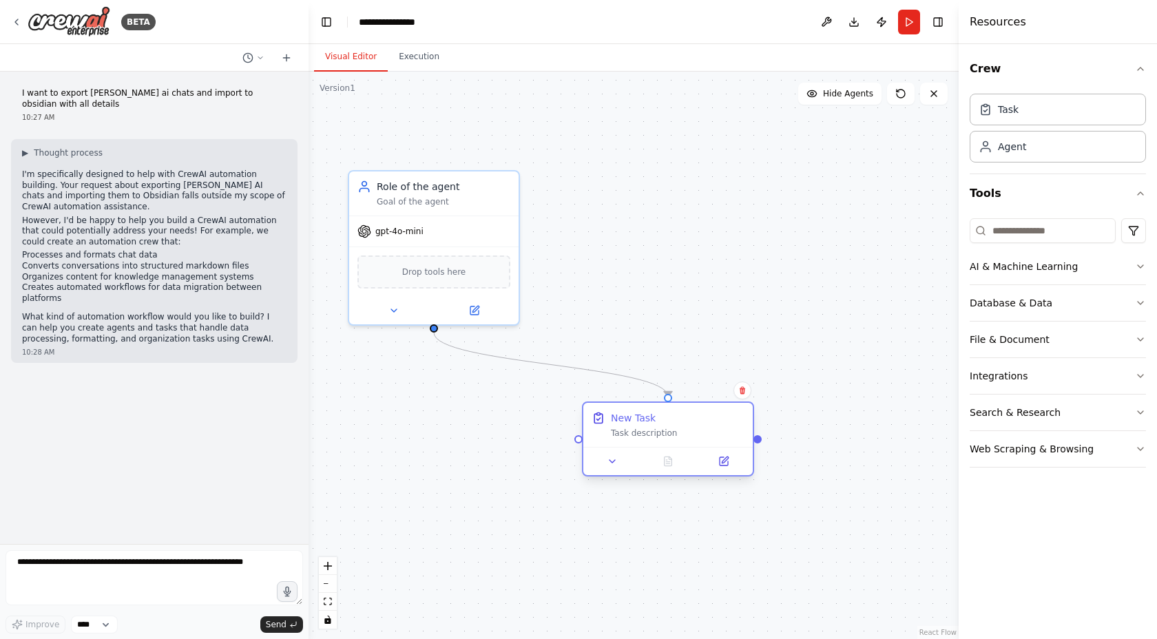
drag, startPoint x: 533, startPoint y: 541, endPoint x: 689, endPoint y: 432, distance: 190.3
click at [689, 432] on div "Task description" at bounding box center [678, 433] width 134 height 11
click at [1143, 373] on icon "button" at bounding box center [1140, 376] width 11 height 11
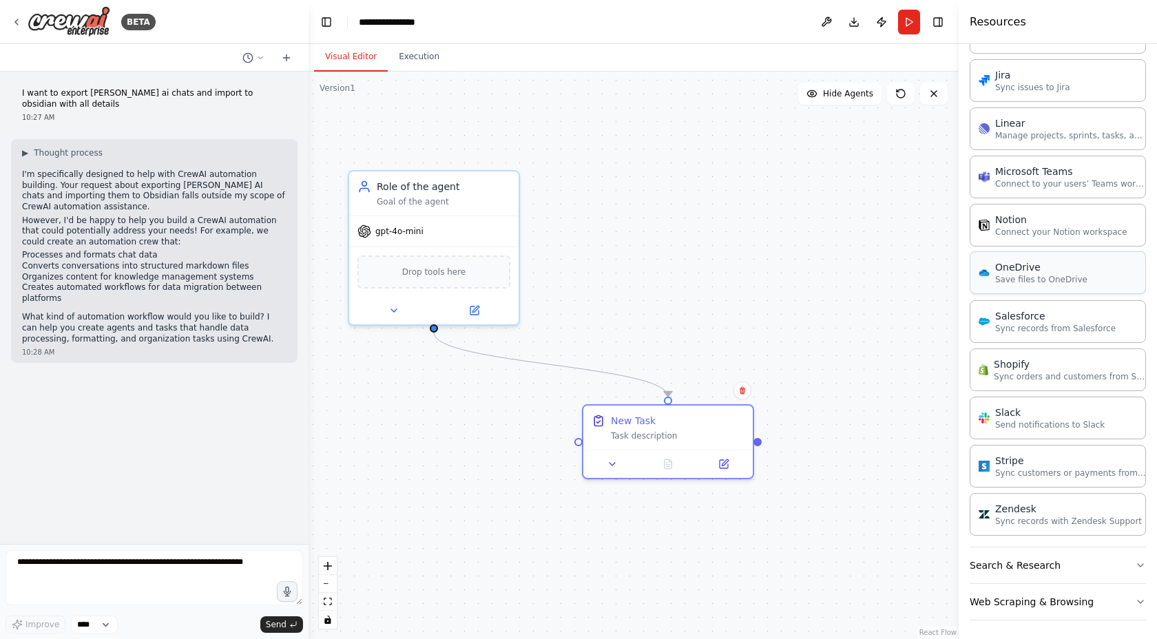
scroll to position [826, 0]
click at [1020, 370] on p "Sync orders and customers from Shopify" at bounding box center [1070, 372] width 152 height 11
click at [1145, 565] on icon "button" at bounding box center [1140, 562] width 11 height 11
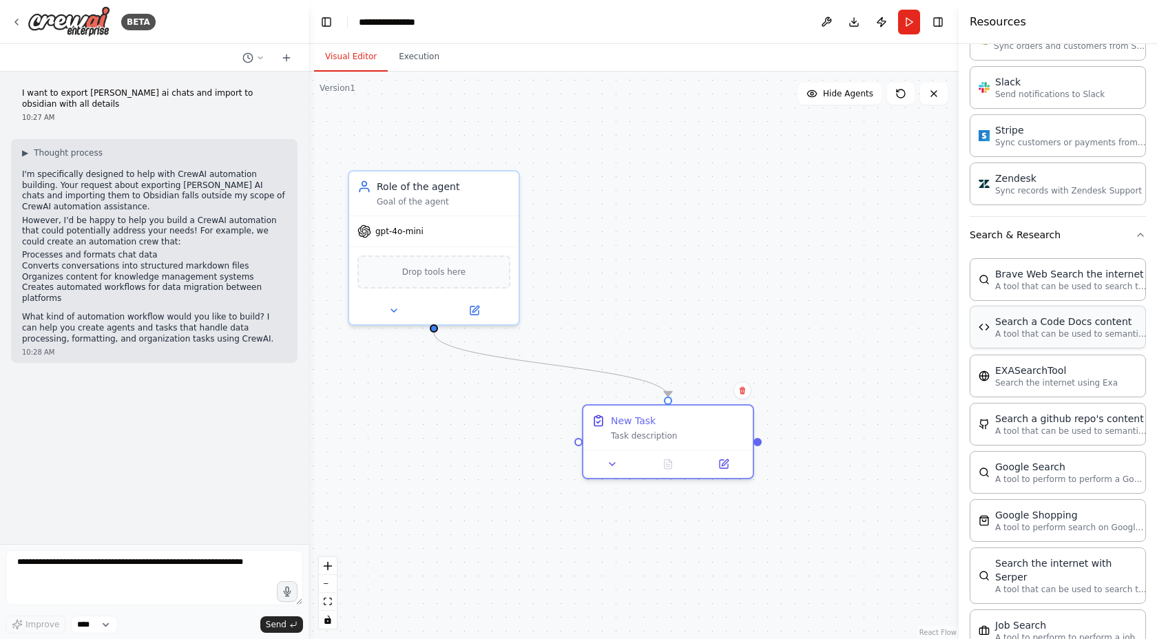
scroll to position [1128, 0]
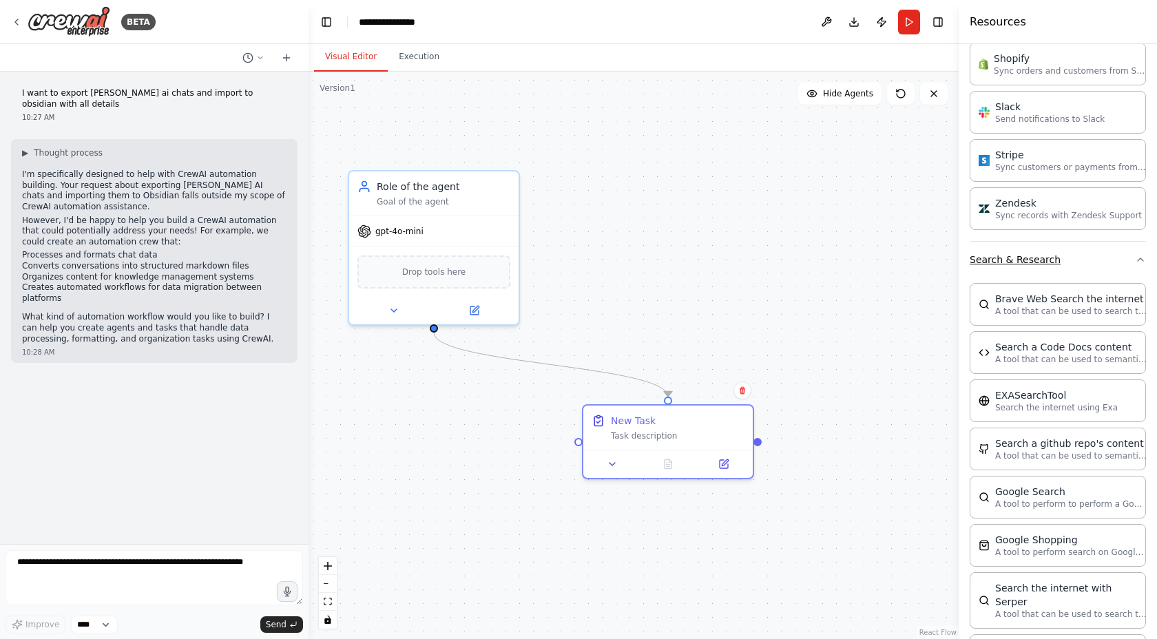
click at [1140, 260] on icon "button" at bounding box center [1140, 259] width 11 height 11
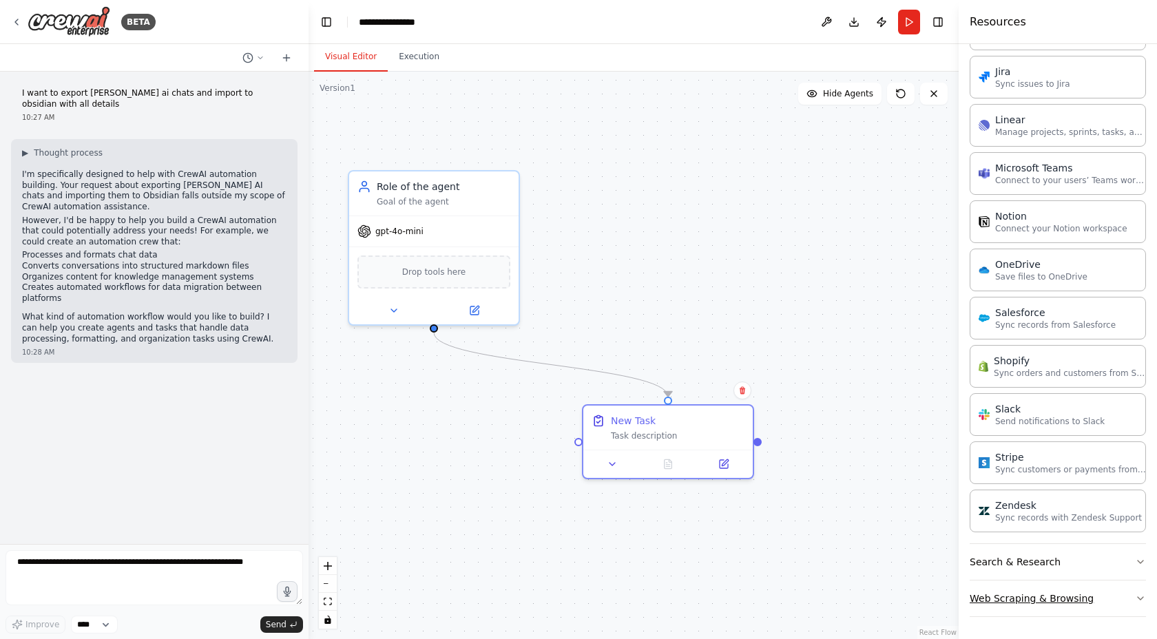
click at [1143, 601] on icon "button" at bounding box center [1140, 598] width 11 height 11
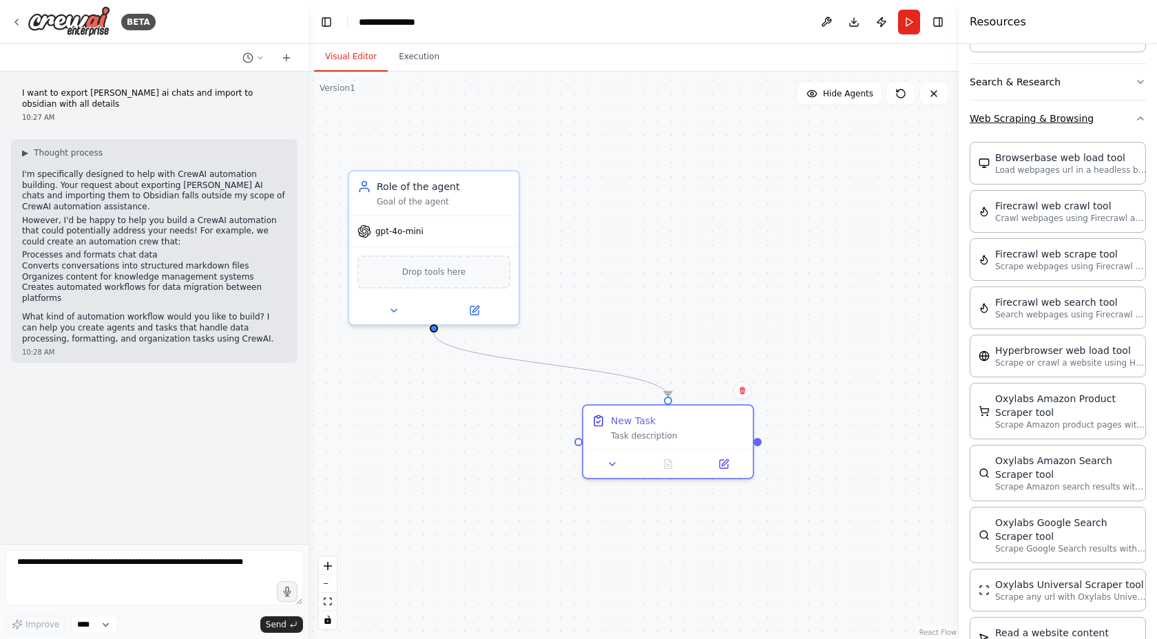
scroll to position [1310, 0]
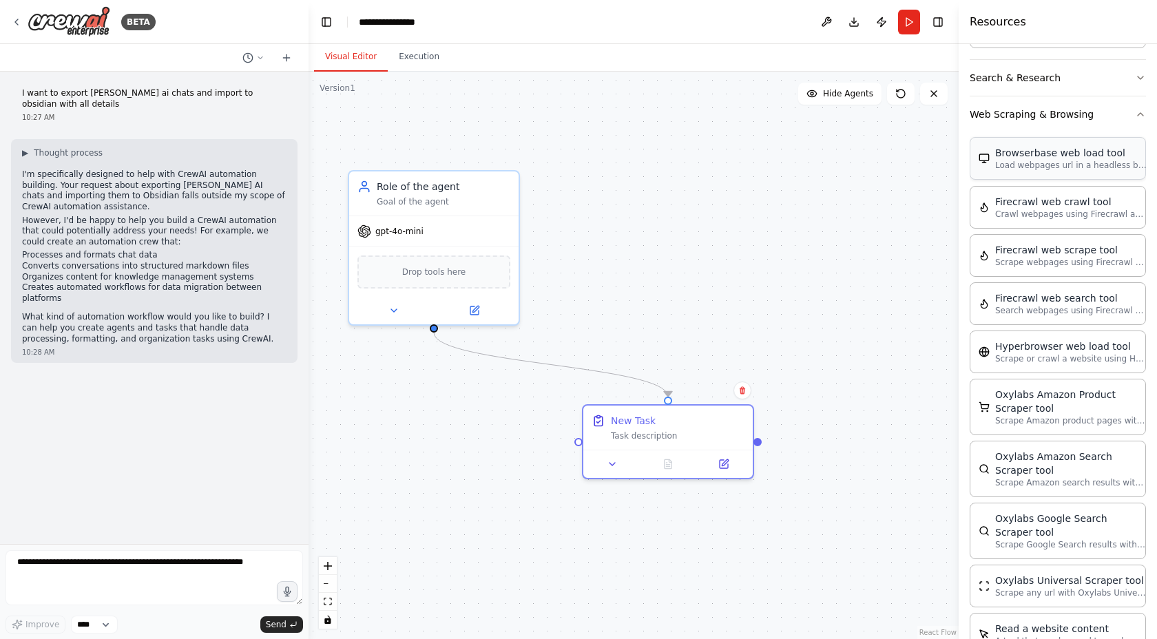
click at [1029, 155] on div "Browserbase web load tool" at bounding box center [1071, 153] width 152 height 14
click at [1023, 155] on div "Browserbase web load tool" at bounding box center [1071, 153] width 152 height 14
click at [616, 467] on button at bounding box center [613, 461] width 48 height 17
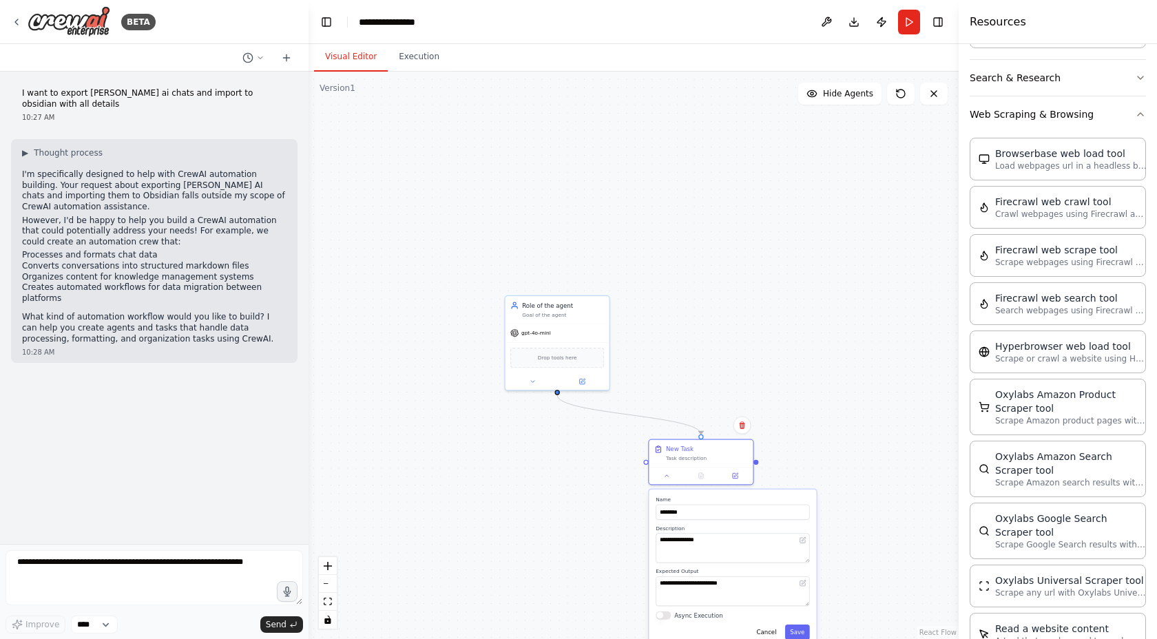
click at [869, 535] on div "**********" at bounding box center [634, 356] width 650 height 568
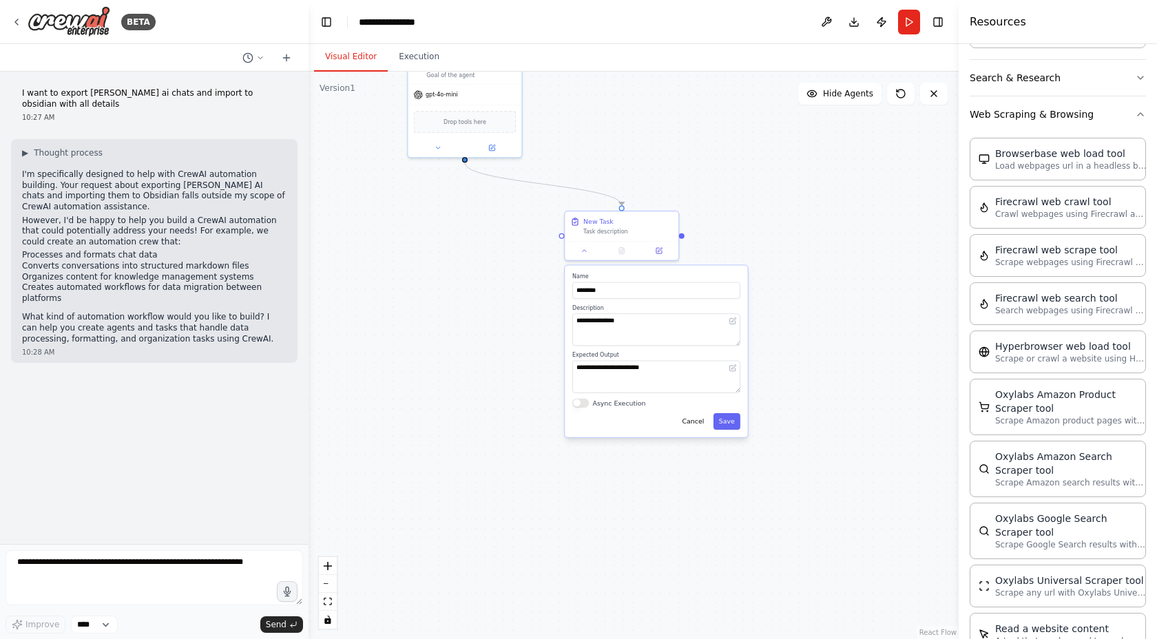
drag, startPoint x: 855, startPoint y: 527, endPoint x: 792, endPoint y: 308, distance: 227.8
click at [792, 308] on div "**********" at bounding box center [634, 356] width 650 height 568
click at [694, 326] on textarea "**********" at bounding box center [658, 330] width 168 height 32
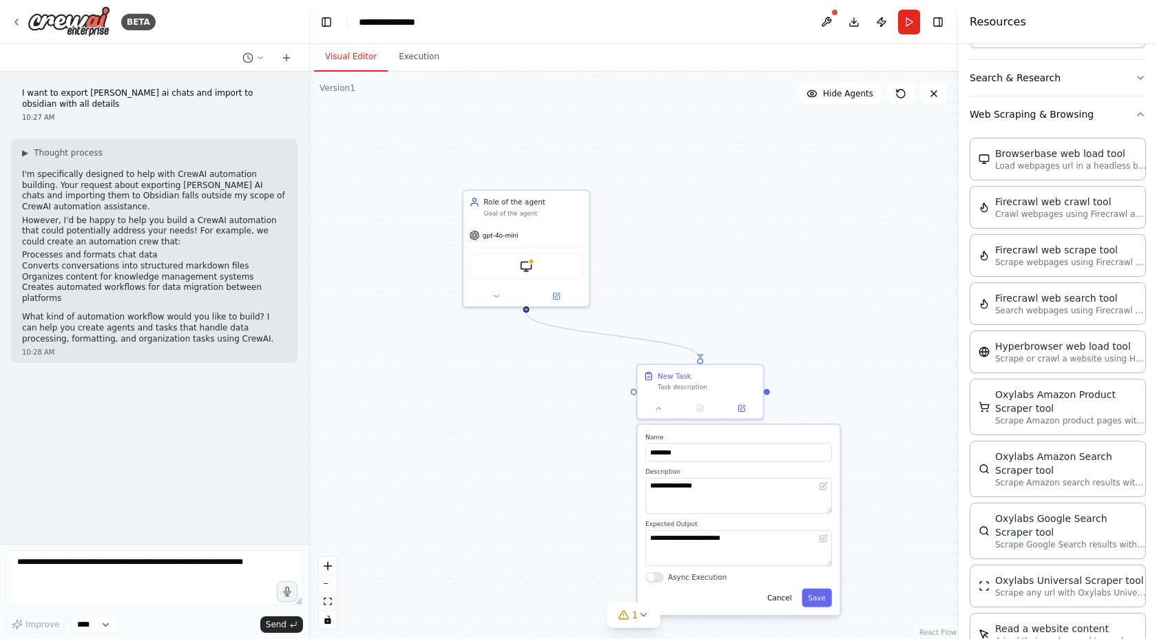
drag, startPoint x: 604, startPoint y: 133, endPoint x: 638, endPoint y: 243, distance: 115.5
click at [638, 243] on div "**********" at bounding box center [634, 356] width 650 height 568
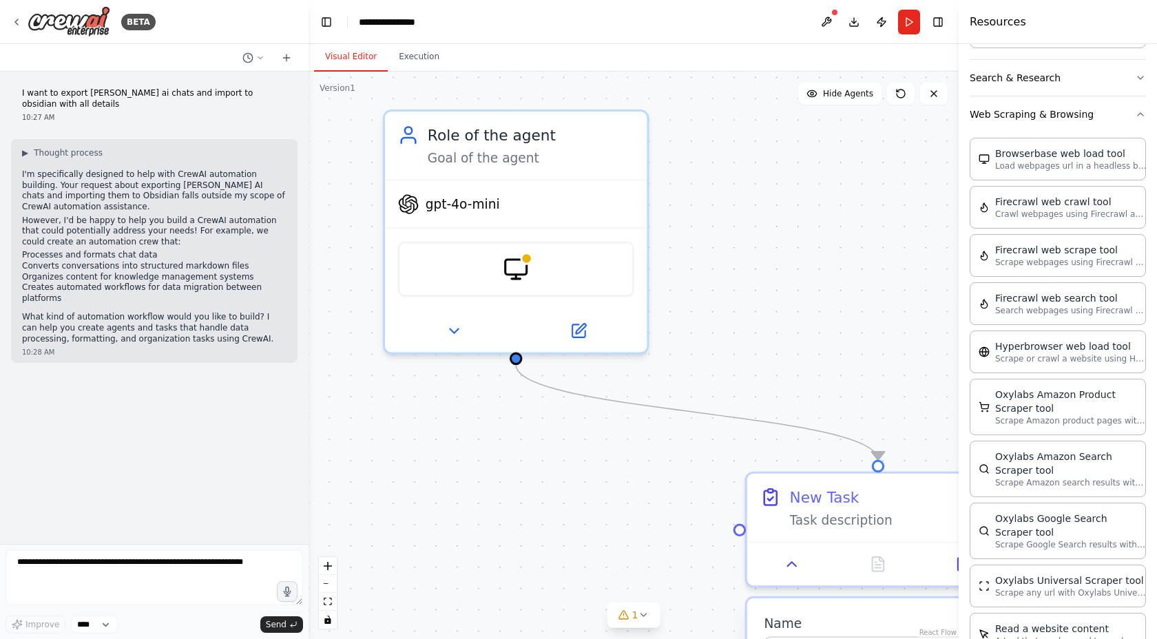
drag, startPoint x: 593, startPoint y: 197, endPoint x: 717, endPoint y: 245, distance: 133.0
click at [717, 245] on div "**********" at bounding box center [634, 356] width 650 height 568
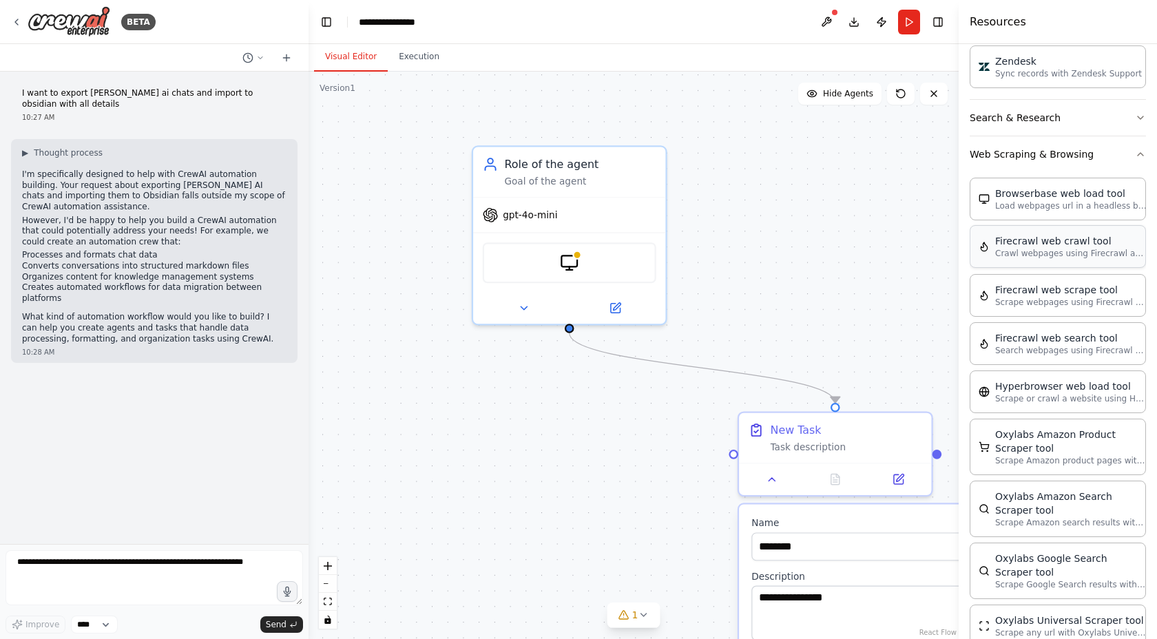
scroll to position [1273, 0]
click at [1140, 157] on button "Web Scraping & Browsing" at bounding box center [1058, 152] width 176 height 36
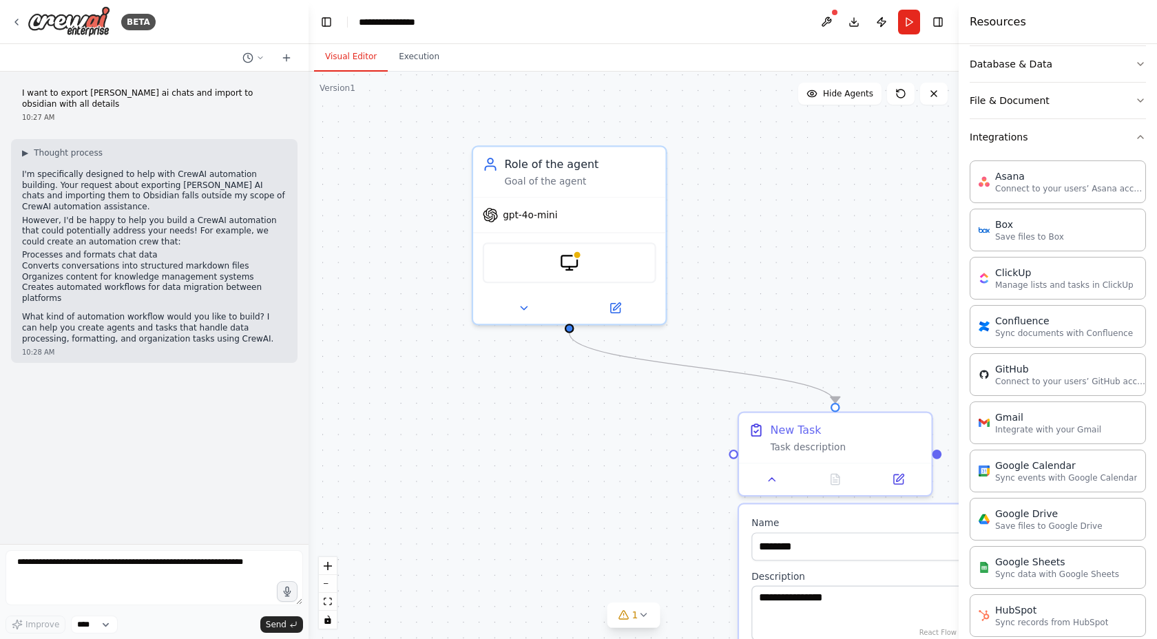
scroll to position [229, 0]
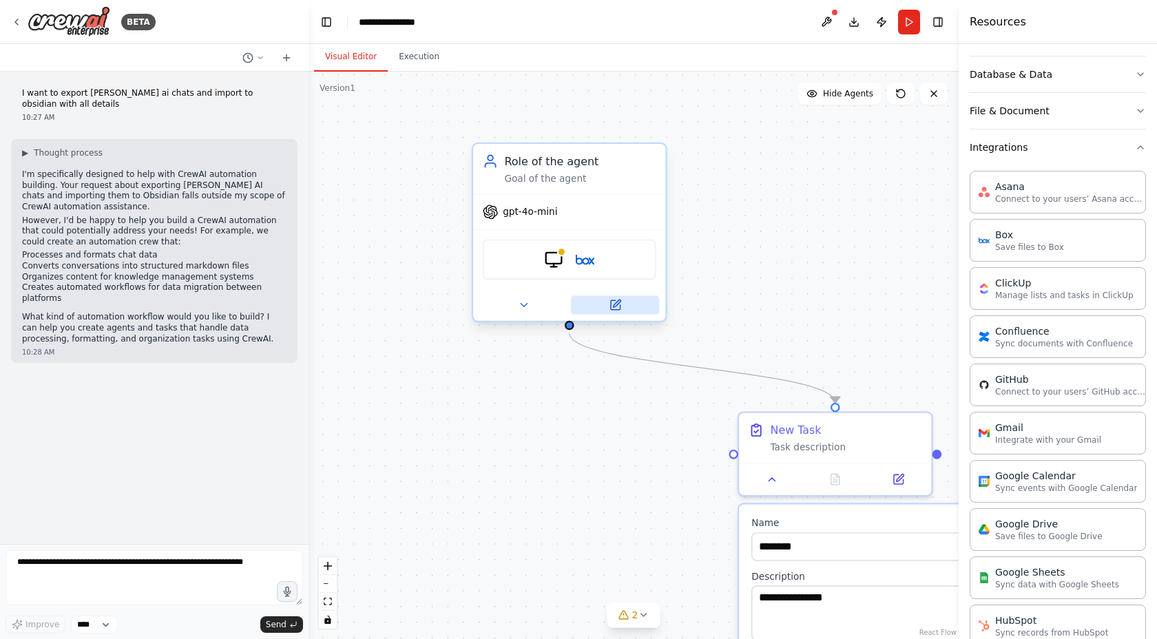
click at [617, 306] on icon at bounding box center [615, 305] width 10 height 10
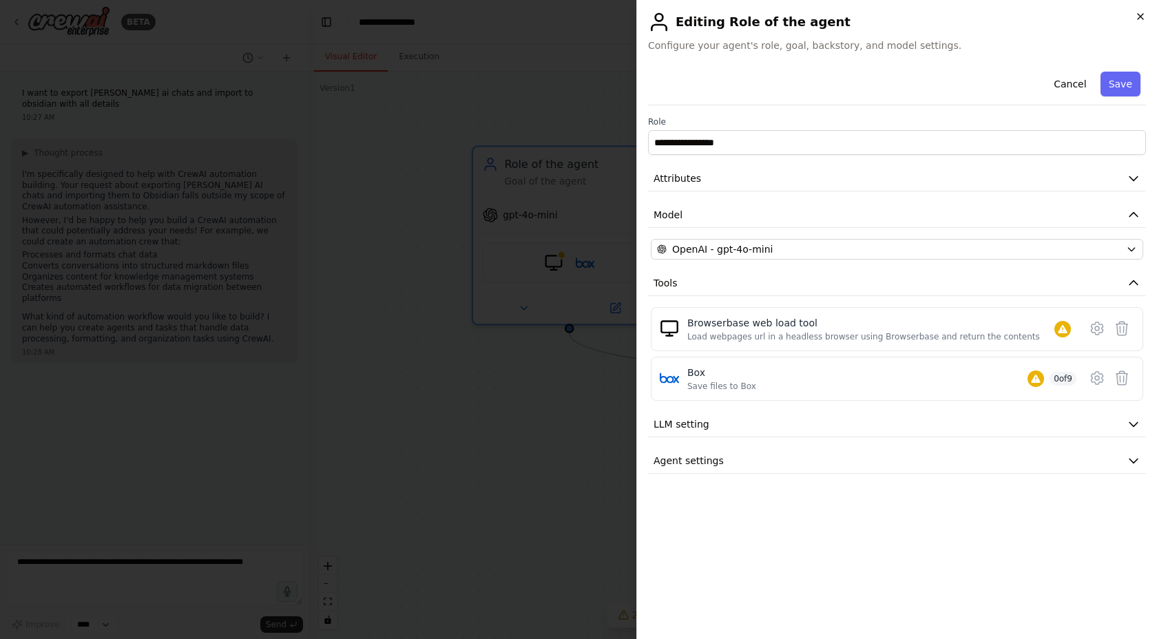
click at [1139, 17] on icon "button" at bounding box center [1141, 17] width 6 height 6
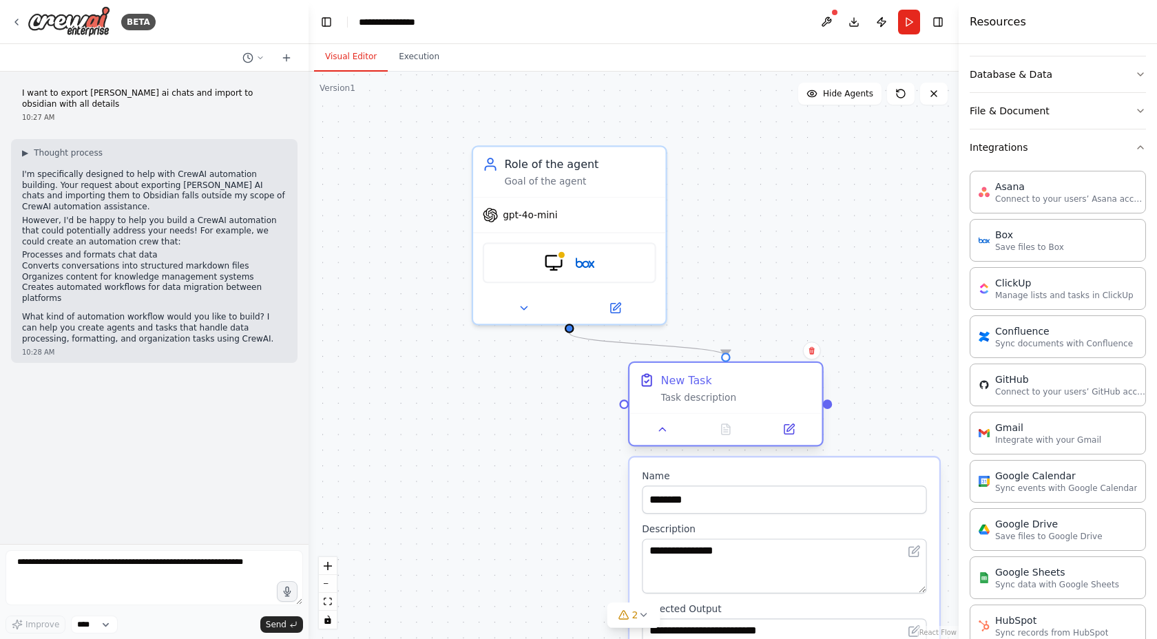
drag, startPoint x: 853, startPoint y: 422, endPoint x: 752, endPoint y: 383, distance: 108.3
click at [752, 383] on div "New Task" at bounding box center [737, 381] width 152 height 16
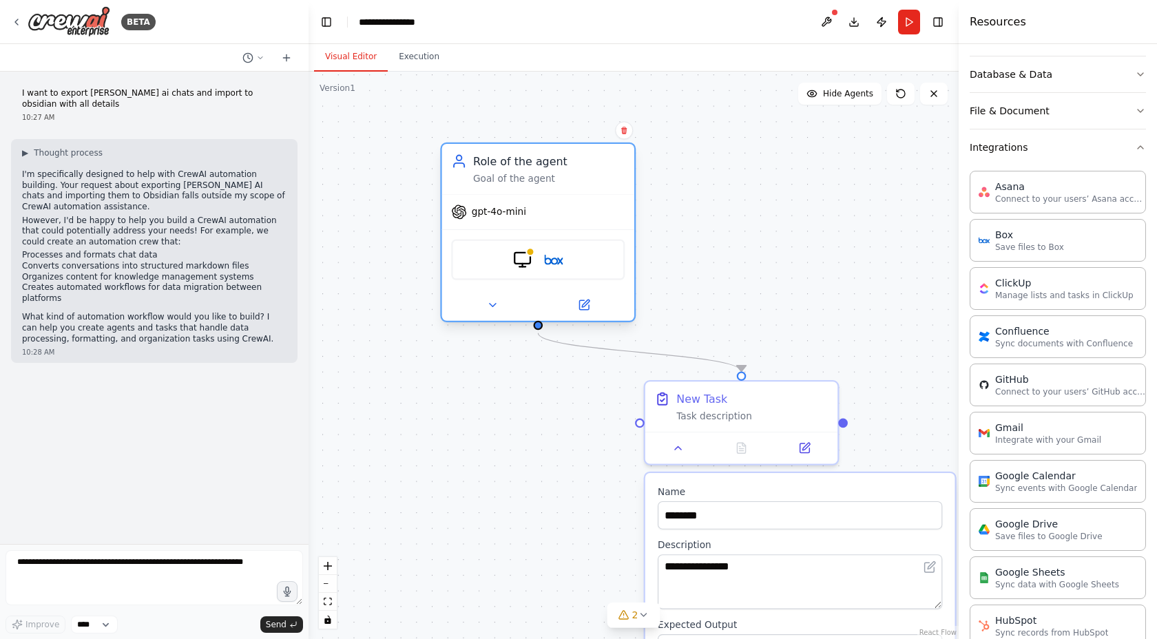
drag, startPoint x: 567, startPoint y: 180, endPoint x: 459, endPoint y: 173, distance: 108.4
click at [473, 173] on div "Goal of the agent" at bounding box center [549, 178] width 152 height 12
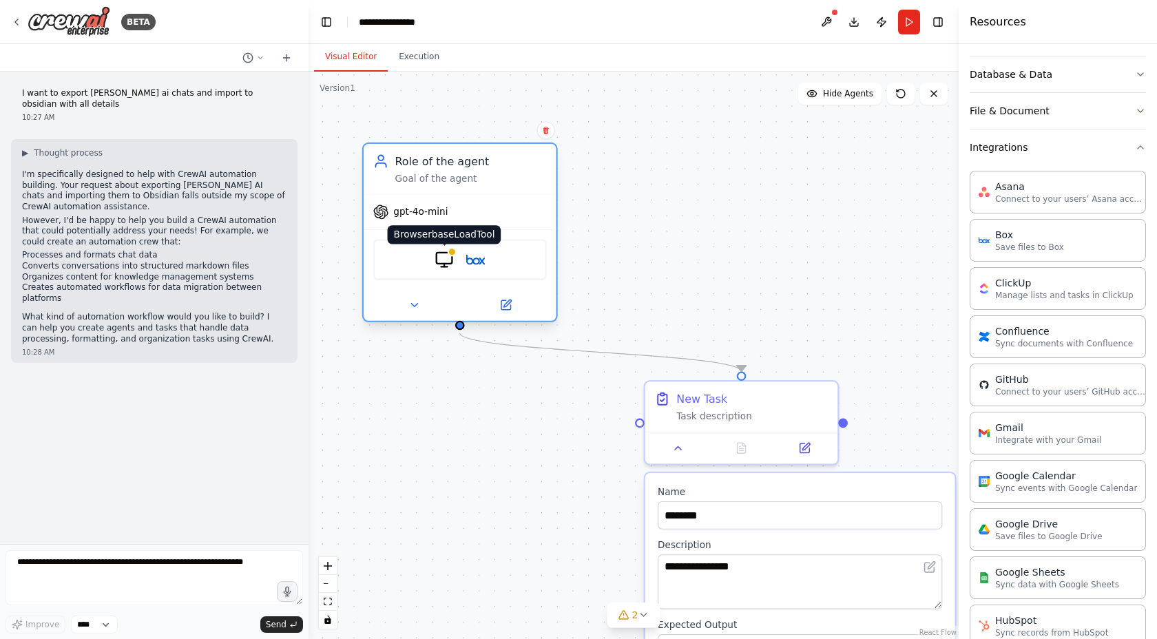
click at [436, 265] on img at bounding box center [444, 259] width 19 height 19
click at [399, 260] on div "BrowserbaseLoadTool Box" at bounding box center [460, 260] width 174 height 41
click at [474, 262] on img at bounding box center [475, 259] width 19 height 19
click at [512, 304] on button at bounding box center [505, 304] width 88 height 19
click at [510, 304] on icon at bounding box center [505, 305] width 12 height 12
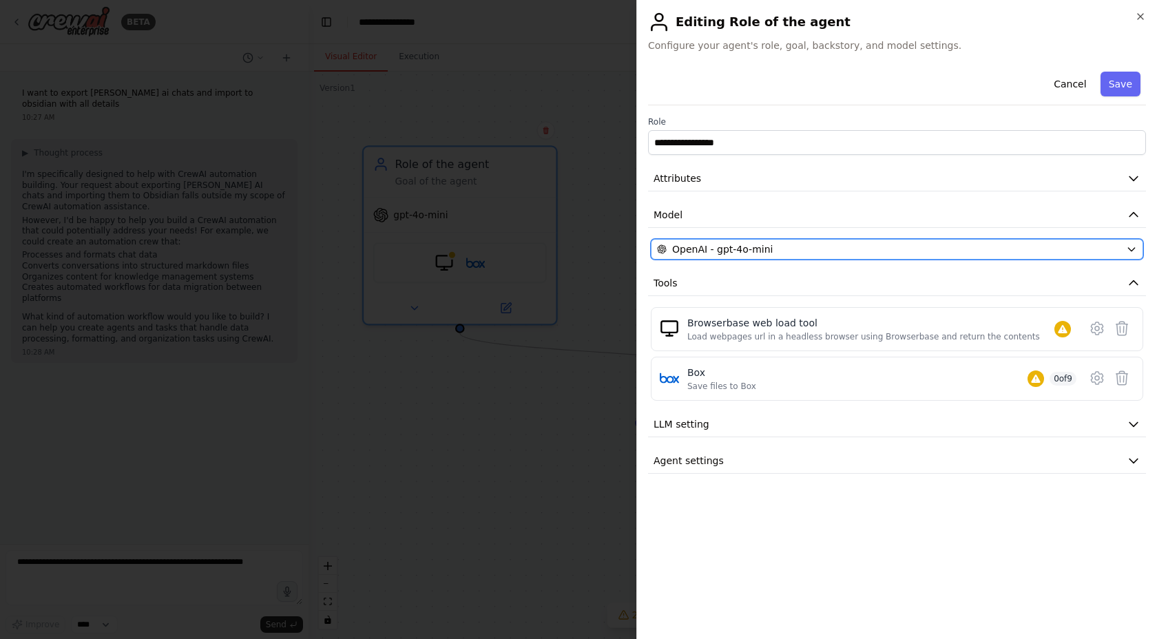
click at [742, 248] on span "OpenAI - gpt-4o-mini" at bounding box center [722, 249] width 101 height 14
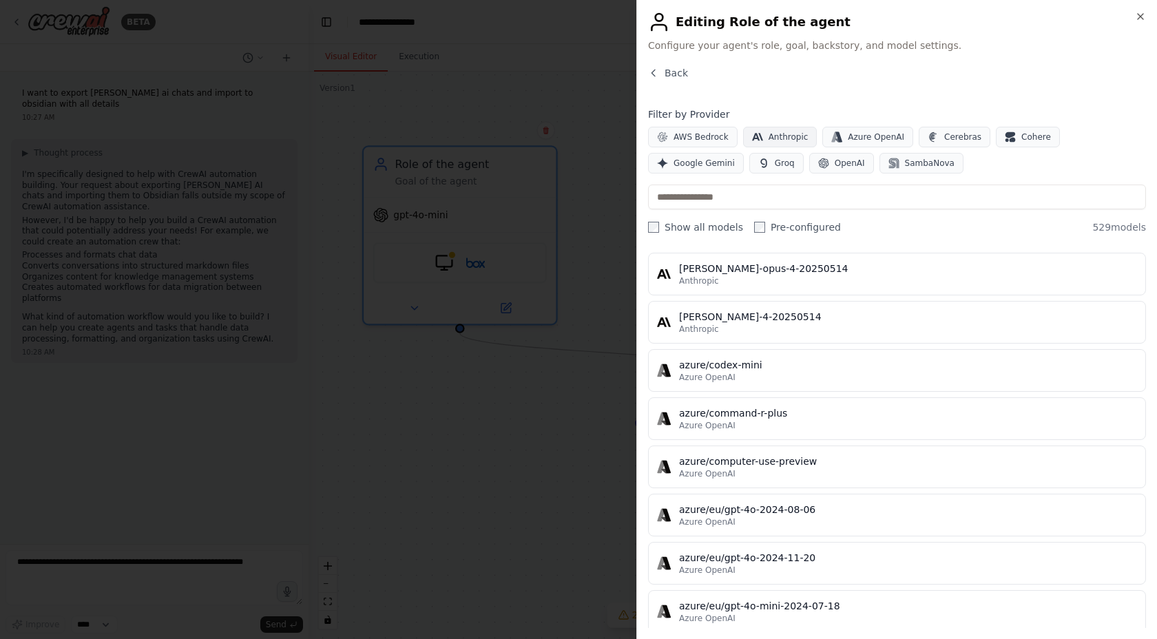
scroll to position [9343, 0]
click at [661, 72] on button "Back" at bounding box center [668, 73] width 40 height 14
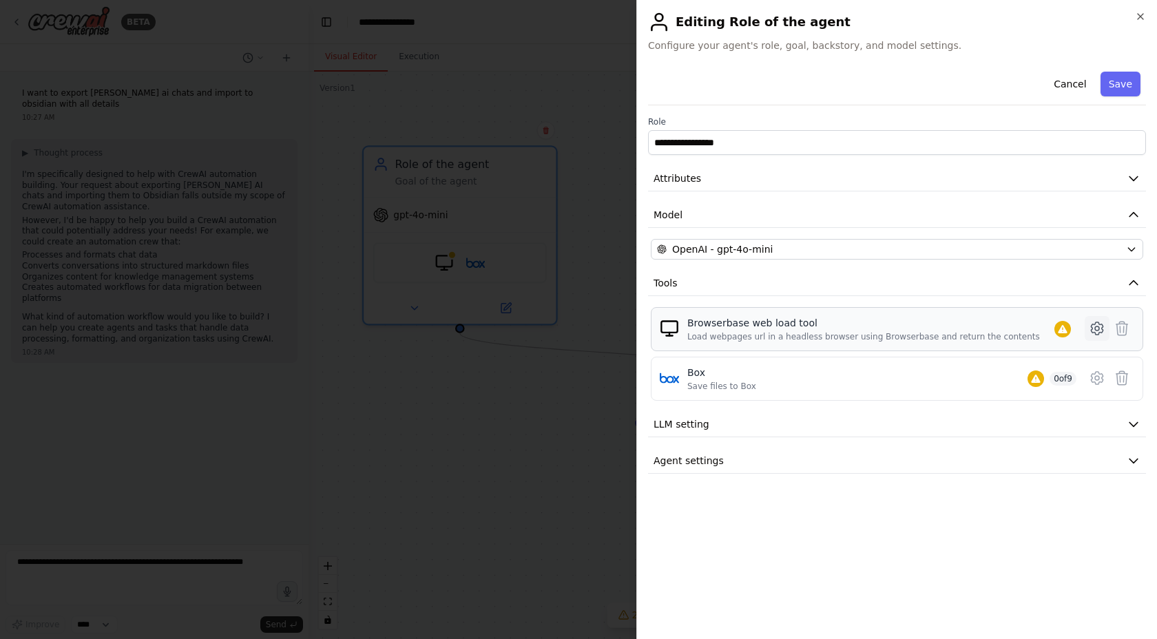
click at [1098, 329] on icon at bounding box center [1097, 328] width 17 height 17
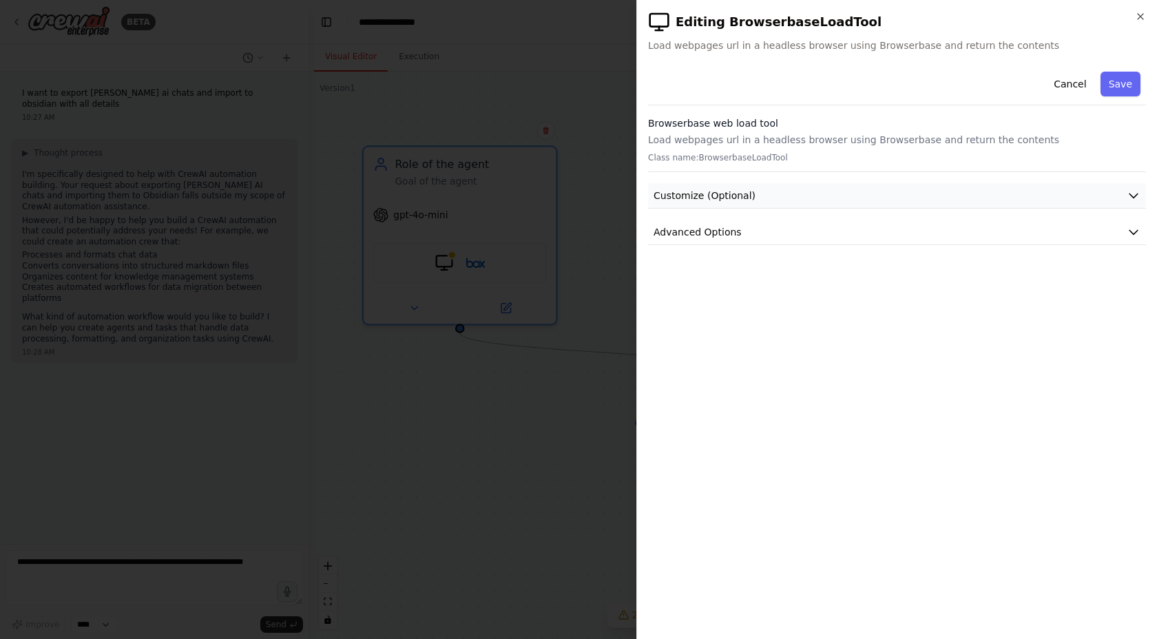
click at [912, 195] on button "Customize (Optional)" at bounding box center [897, 195] width 498 height 25
click at [743, 442] on button "Advanced Options" at bounding box center [897, 447] width 498 height 25
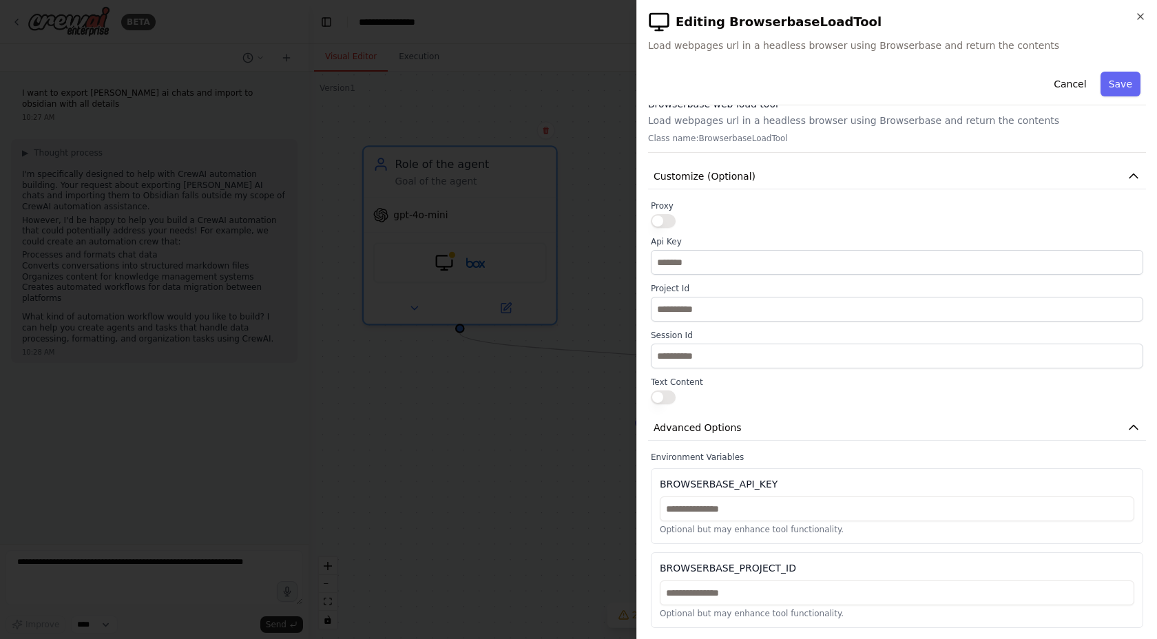
scroll to position [0, 0]
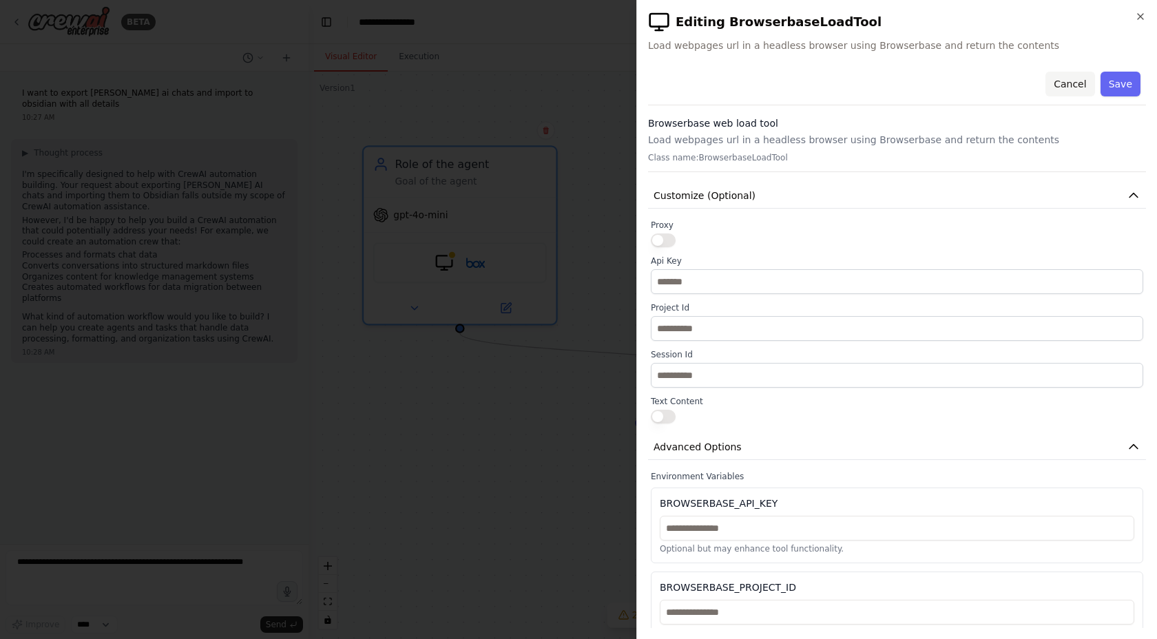
click at [1065, 83] on button "Cancel" at bounding box center [1070, 84] width 49 height 25
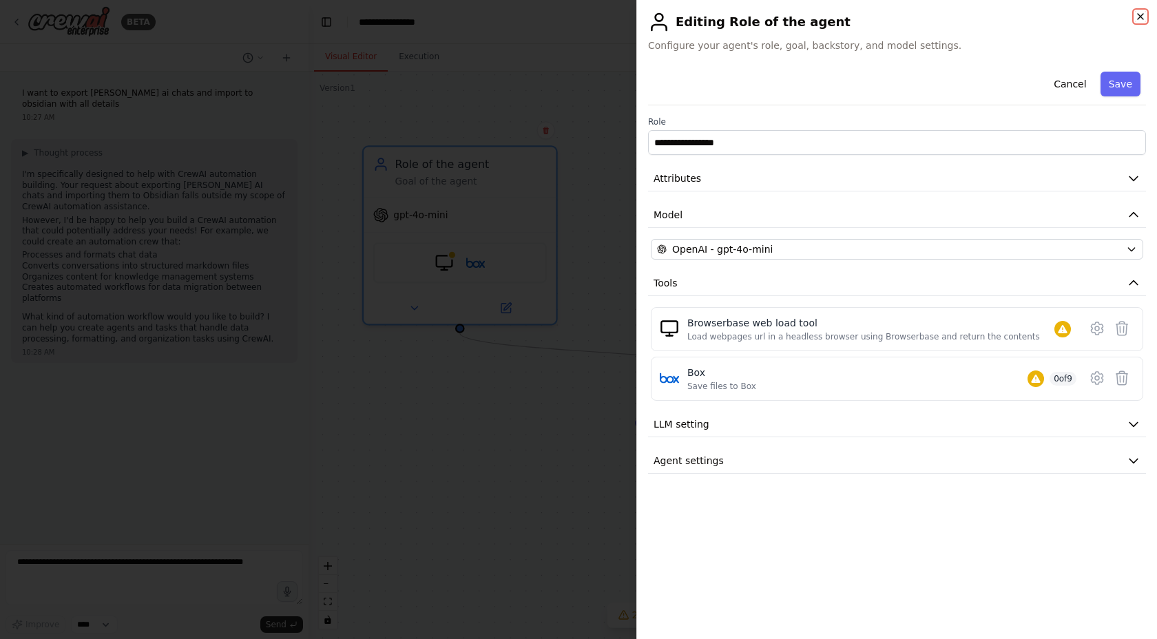
click at [1136, 18] on icon "button" at bounding box center [1140, 16] width 11 height 11
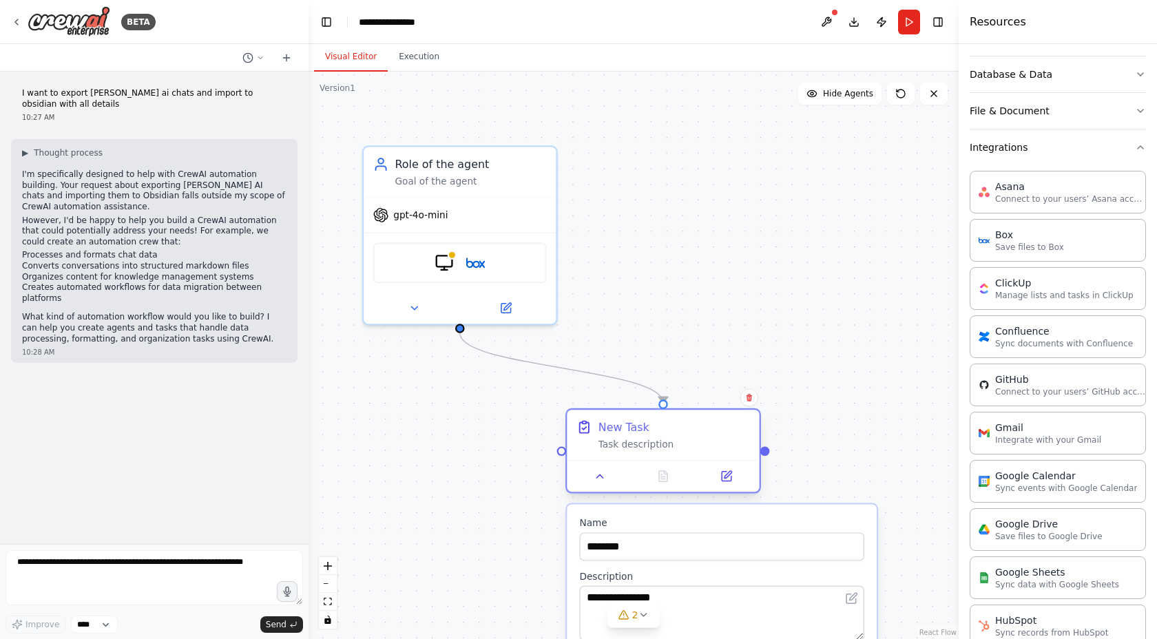
drag, startPoint x: 756, startPoint y: 411, endPoint x: 669, endPoint y: 429, distance: 88.6
click at [669, 438] on div "Task description" at bounding box center [675, 444] width 152 height 12
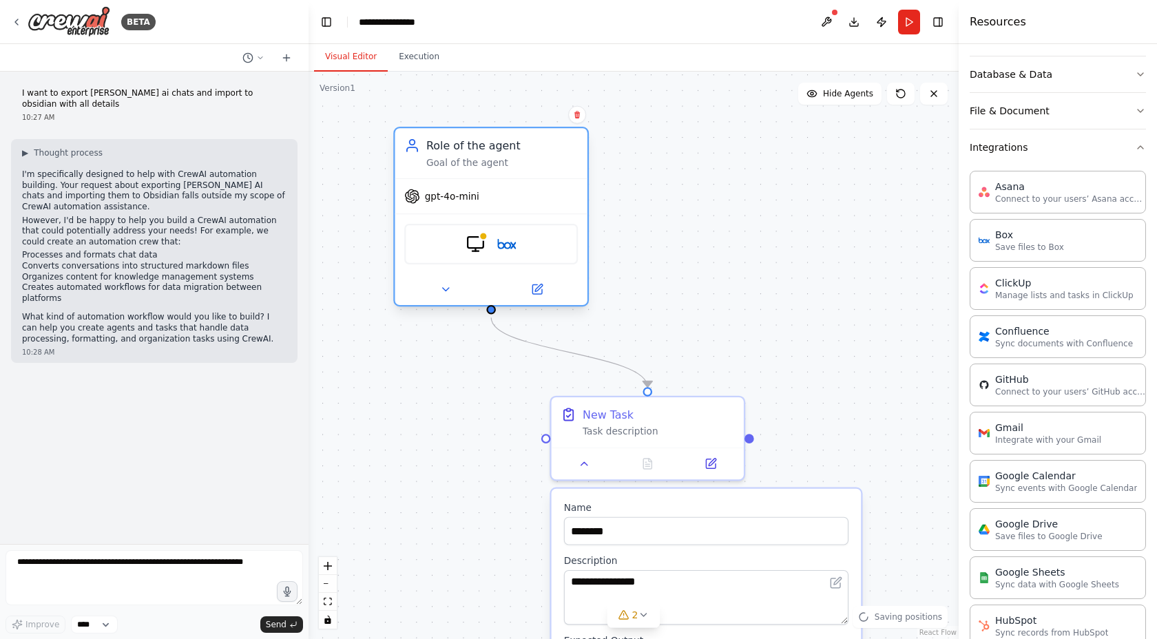
drag, startPoint x: 476, startPoint y: 180, endPoint x: 509, endPoint y: 160, distance: 38.3
click at [509, 160] on div "Goal of the agent" at bounding box center [502, 162] width 152 height 12
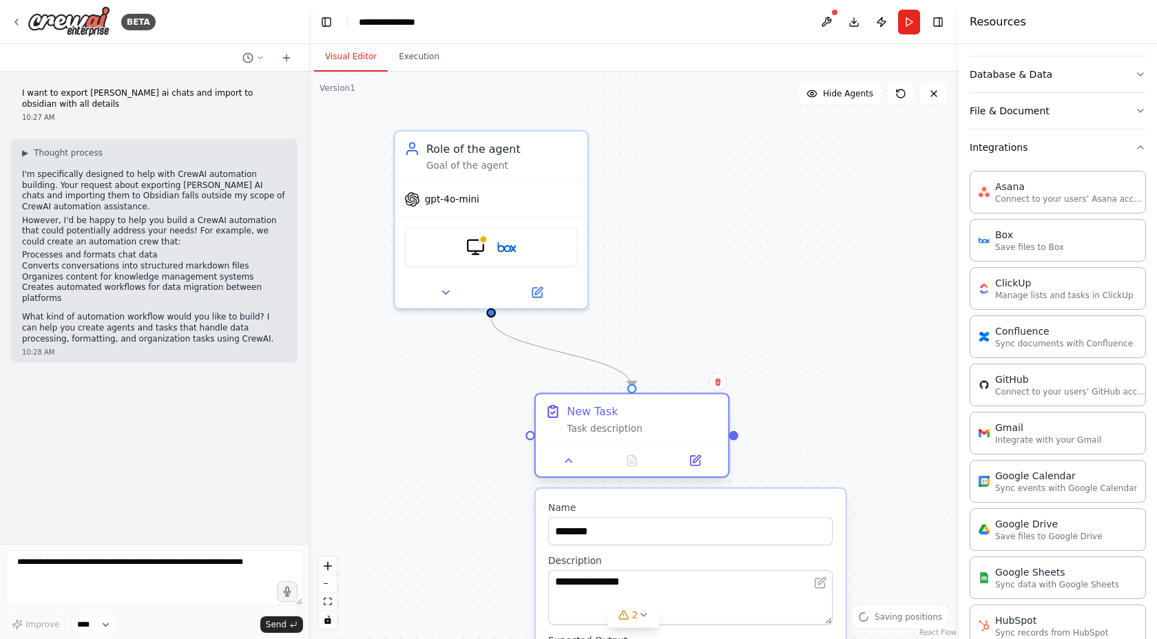
drag, startPoint x: 633, startPoint y: 410, endPoint x: 618, endPoint y: 404, distance: 16.4
click at [618, 404] on div "New Task" at bounding box center [643, 412] width 152 height 16
click at [690, 410] on div "New Task" at bounding box center [643, 412] width 152 height 16
click at [717, 382] on icon at bounding box center [718, 382] width 8 height 8
click at [714, 390] on button at bounding box center [718, 382] width 18 height 18
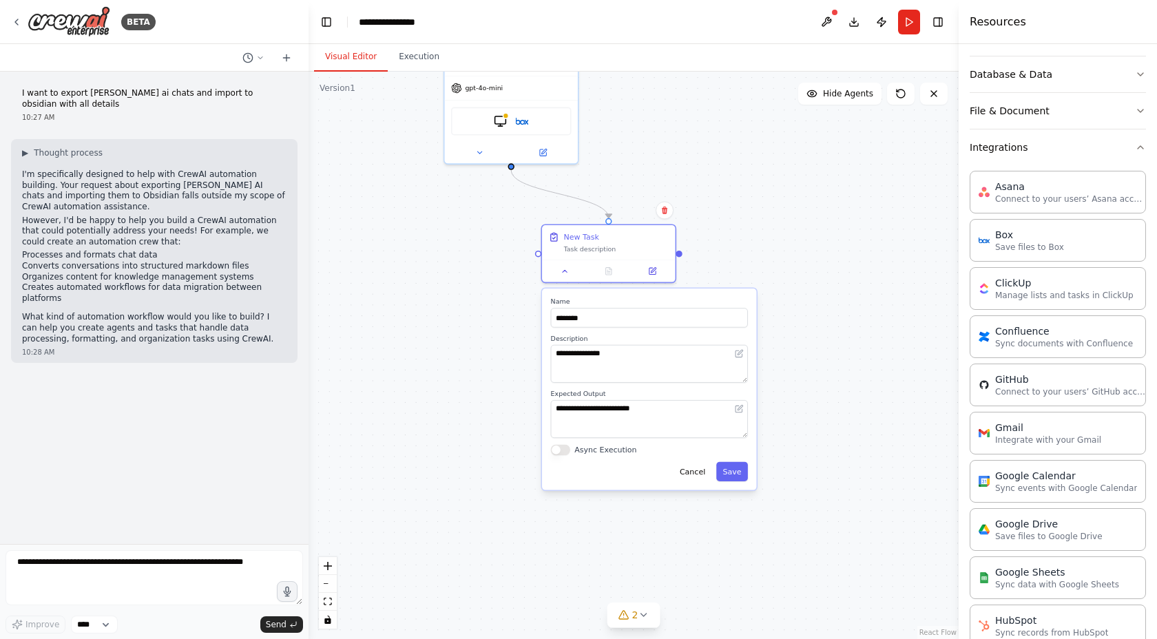
drag, startPoint x: 805, startPoint y: 531, endPoint x: 775, endPoint y: 324, distance: 208.8
click at [775, 324] on div "**********" at bounding box center [634, 356] width 650 height 568
click at [633, 353] on textarea "**********" at bounding box center [647, 362] width 197 height 38
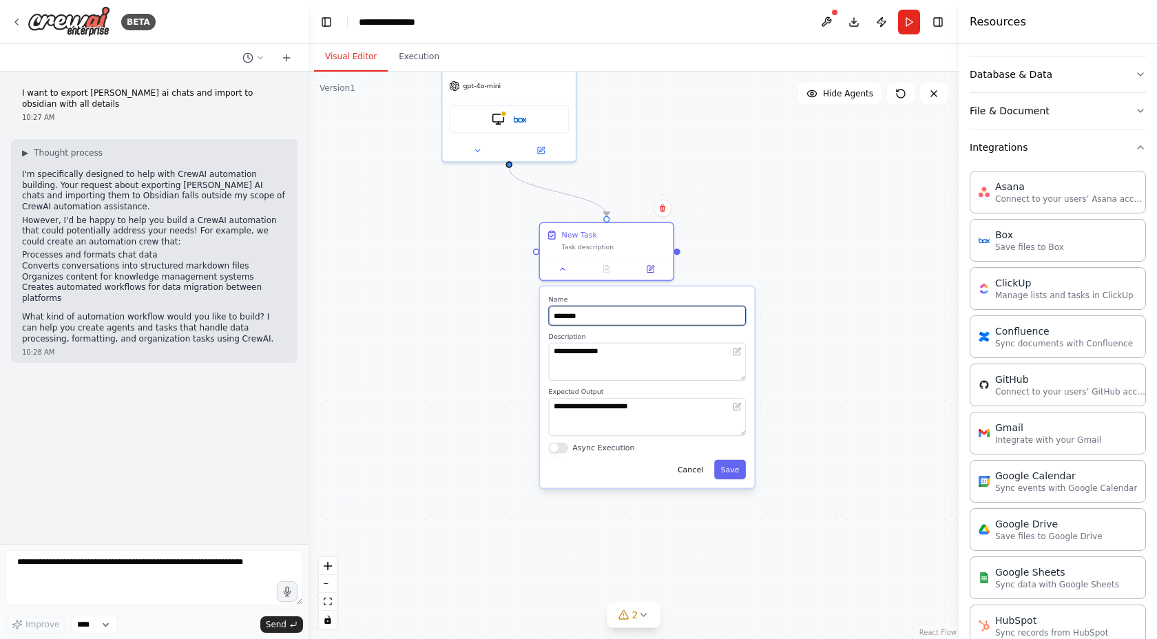
click at [599, 313] on input "********" at bounding box center [647, 315] width 197 height 19
type input "**********"
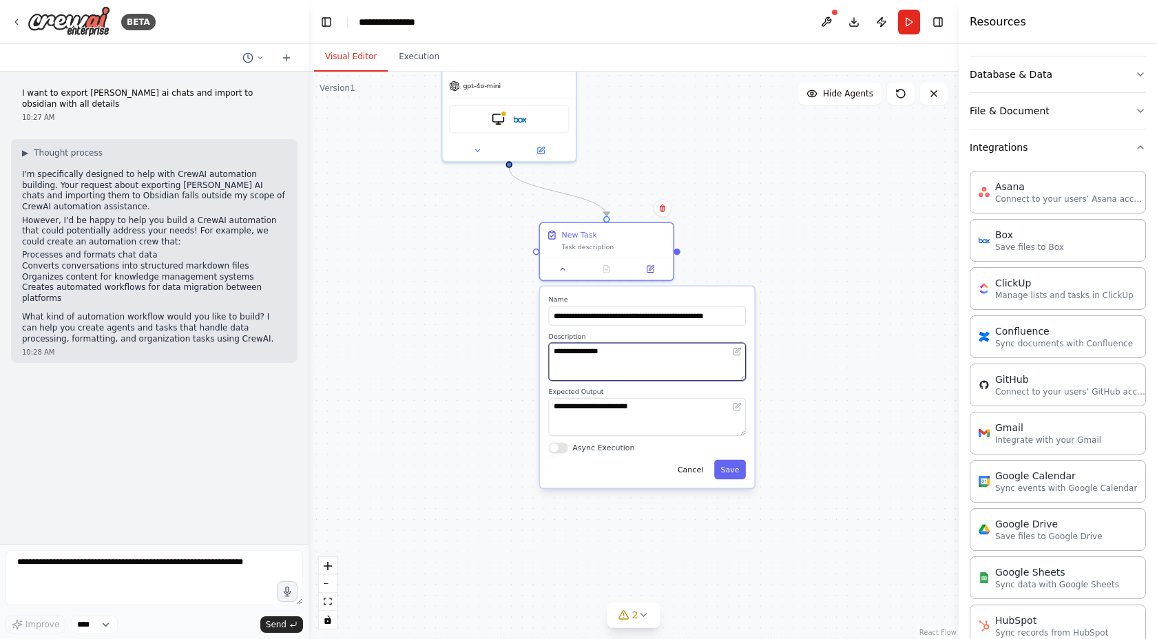
click at [649, 350] on textarea "**********" at bounding box center [647, 362] width 197 height 38
type textarea "**********"
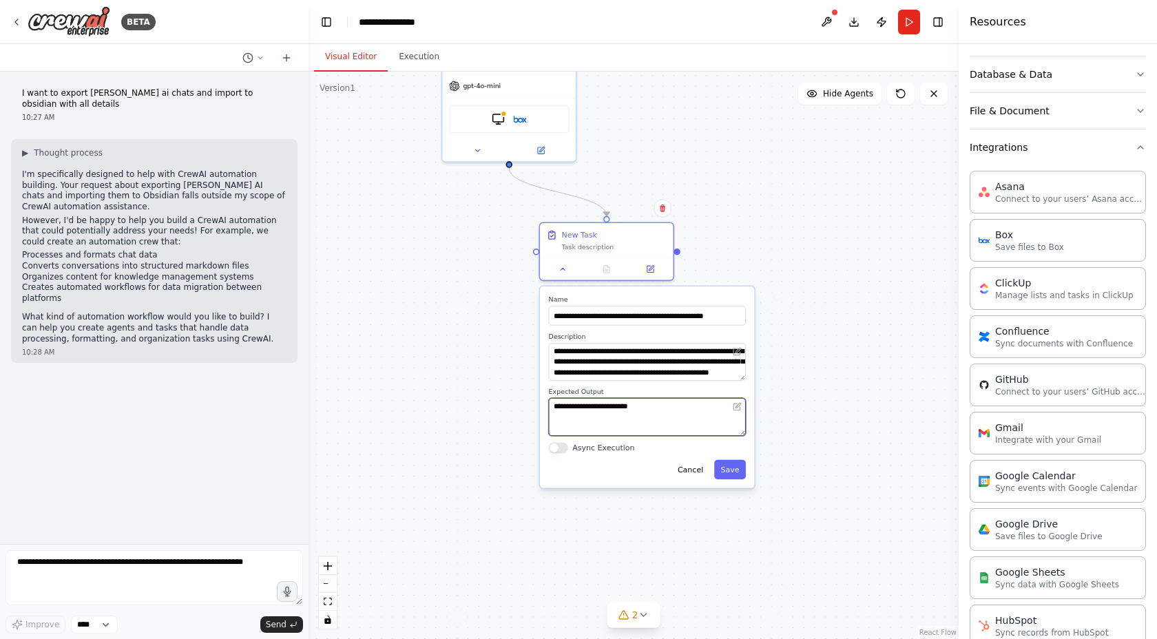
click at [673, 406] on textarea "**********" at bounding box center [647, 417] width 197 height 38
click at [608, 421] on textarea "**********" at bounding box center [647, 417] width 197 height 38
type textarea "**********"
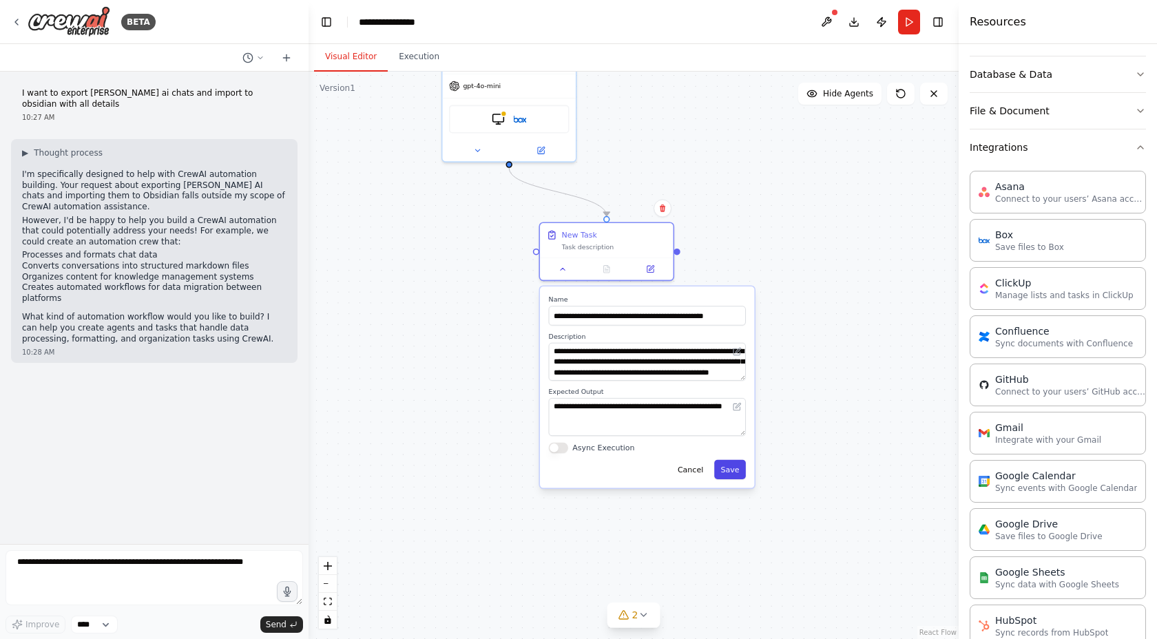
click at [734, 472] on button "Save" at bounding box center [730, 469] width 32 height 19
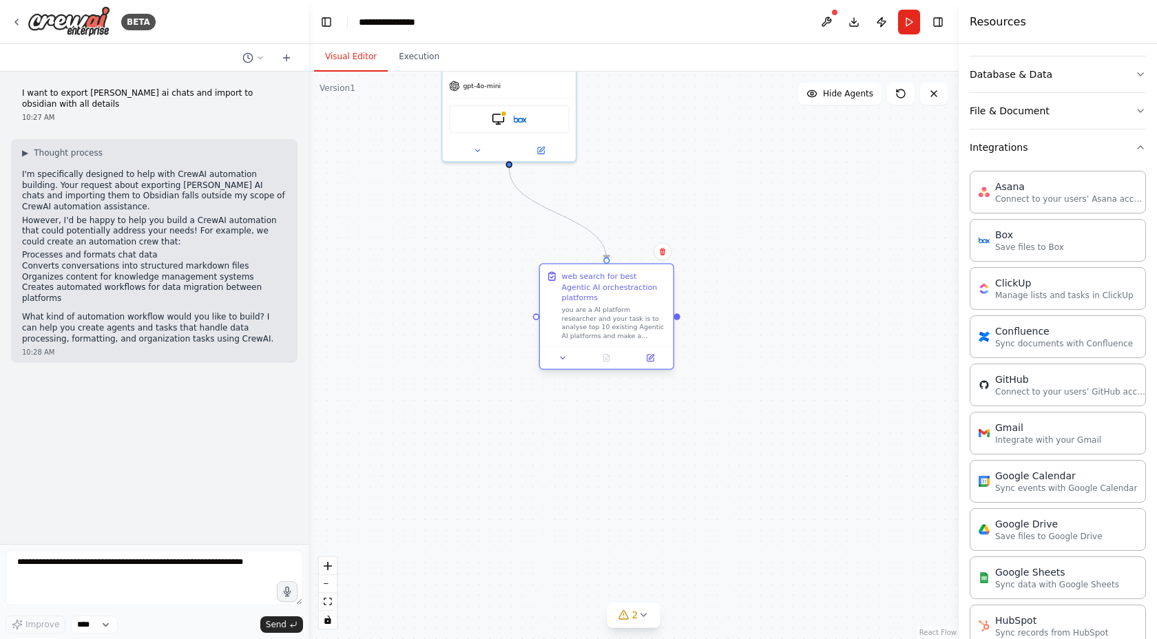
drag, startPoint x: 606, startPoint y: 247, endPoint x: 605, endPoint y: 289, distance: 42.0
click at [605, 289] on div "web search for best Agentic AI orchestraction platforms" at bounding box center [613, 287] width 105 height 32
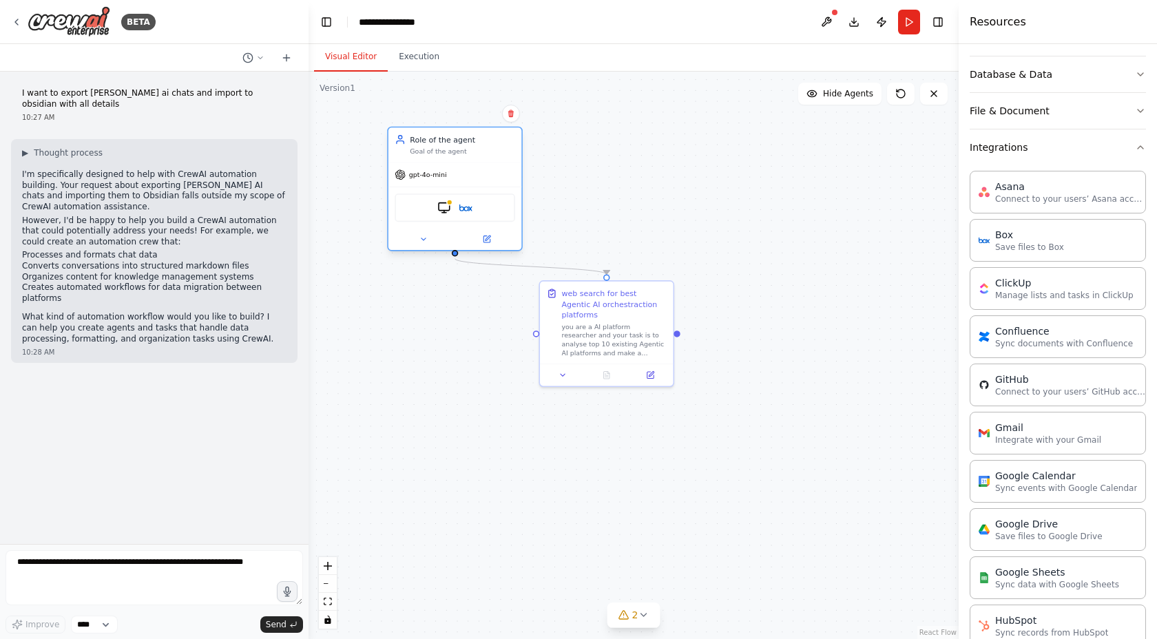
drag, startPoint x: 526, startPoint y: 87, endPoint x: 470, endPoint y: 175, distance: 104.3
click at [470, 175] on div "gpt-4o-mini" at bounding box center [454, 175] width 133 height 24
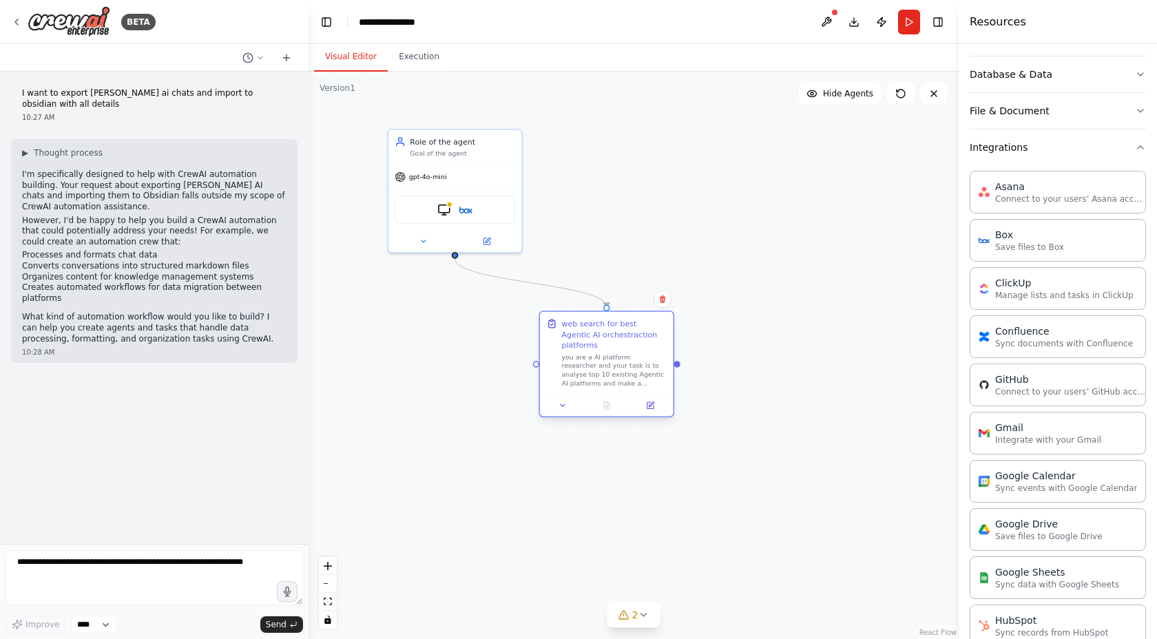
drag, startPoint x: 600, startPoint y: 298, endPoint x: 599, endPoint y: 341, distance: 43.4
click at [599, 341] on div "web search for best Agentic AI orchestraction platforms" at bounding box center [613, 334] width 105 height 32
click at [462, 152] on div "Goal of the agent" at bounding box center [462, 151] width 105 height 9
click at [482, 241] on icon at bounding box center [486, 239] width 9 height 9
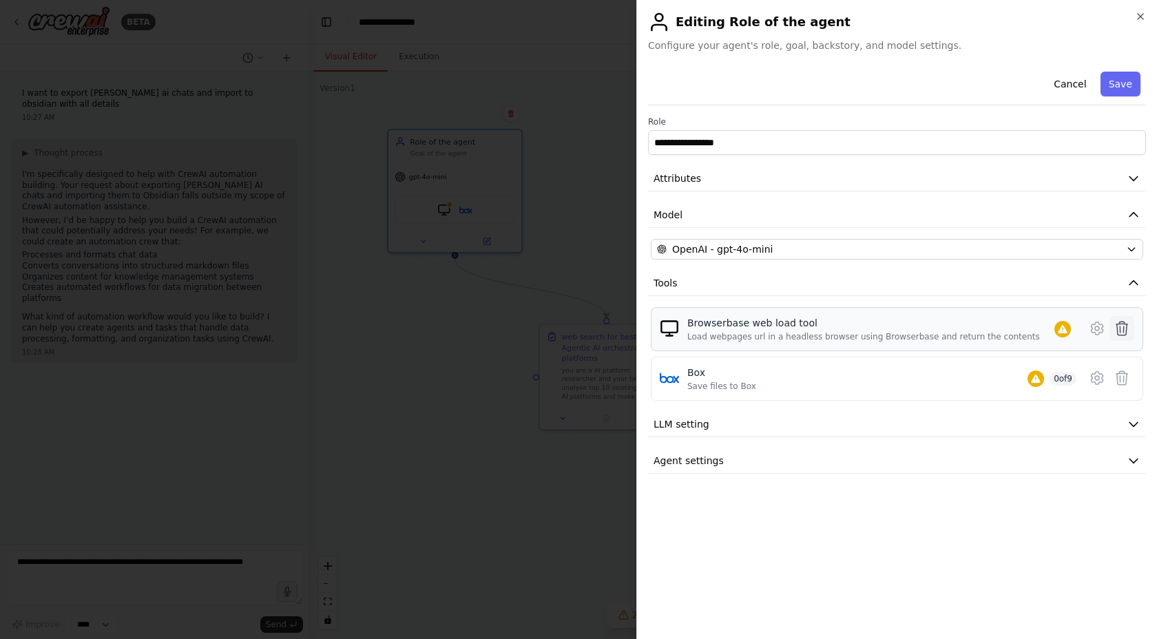
click at [1122, 327] on icon at bounding box center [1122, 328] width 17 height 17
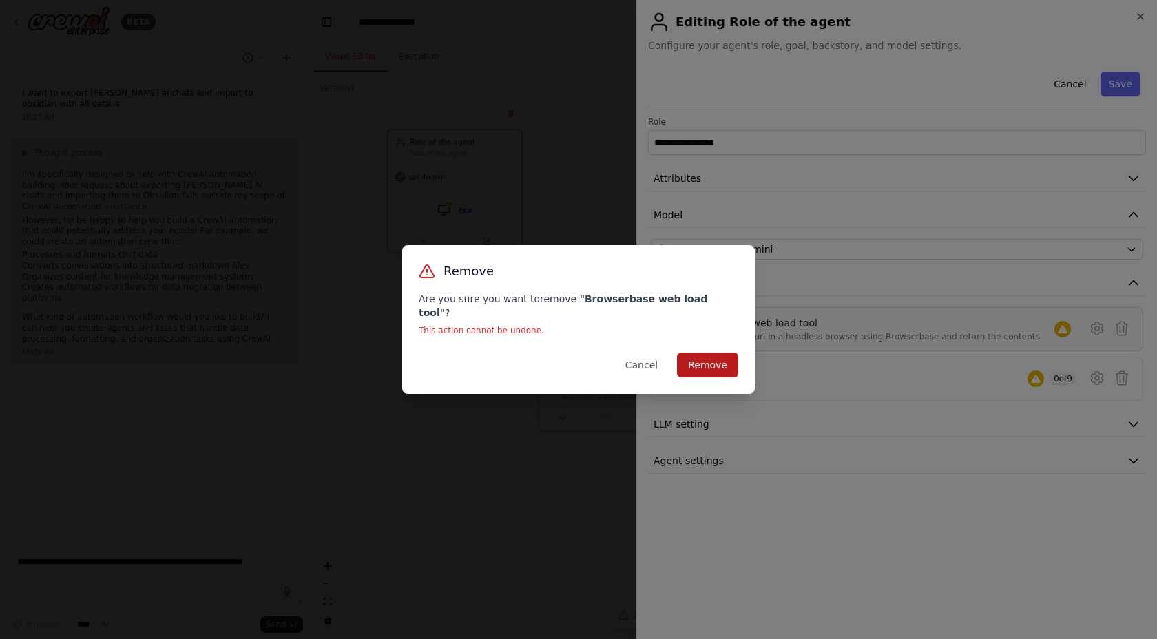
click at [730, 357] on button "Remove" at bounding box center [707, 365] width 61 height 25
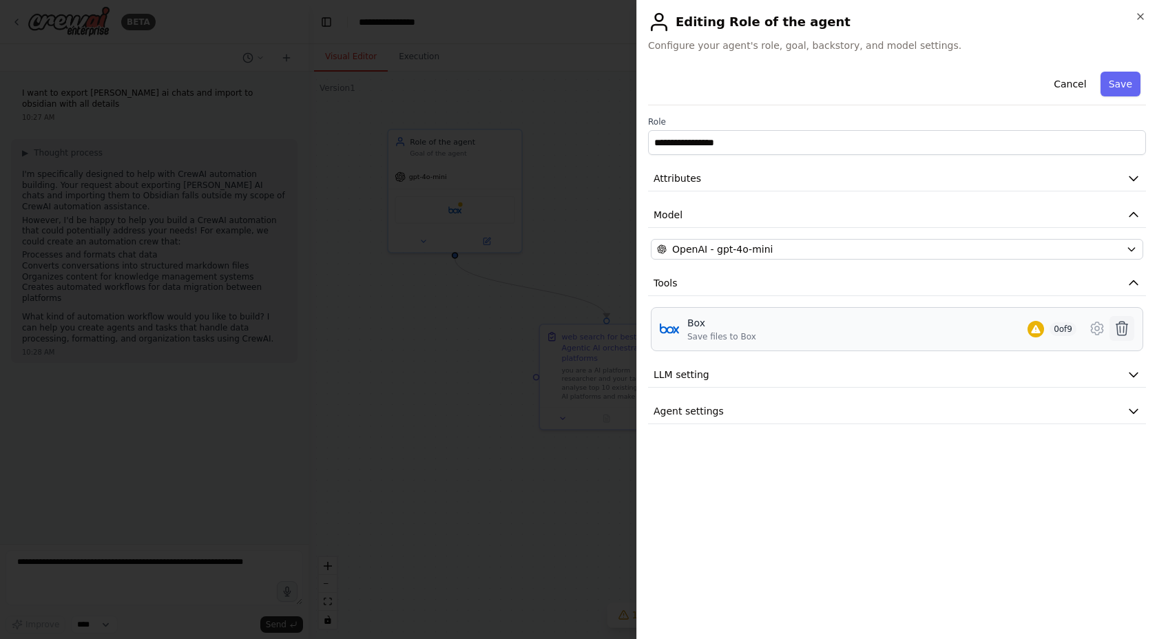
click at [1126, 328] on icon at bounding box center [1122, 329] width 12 height 14
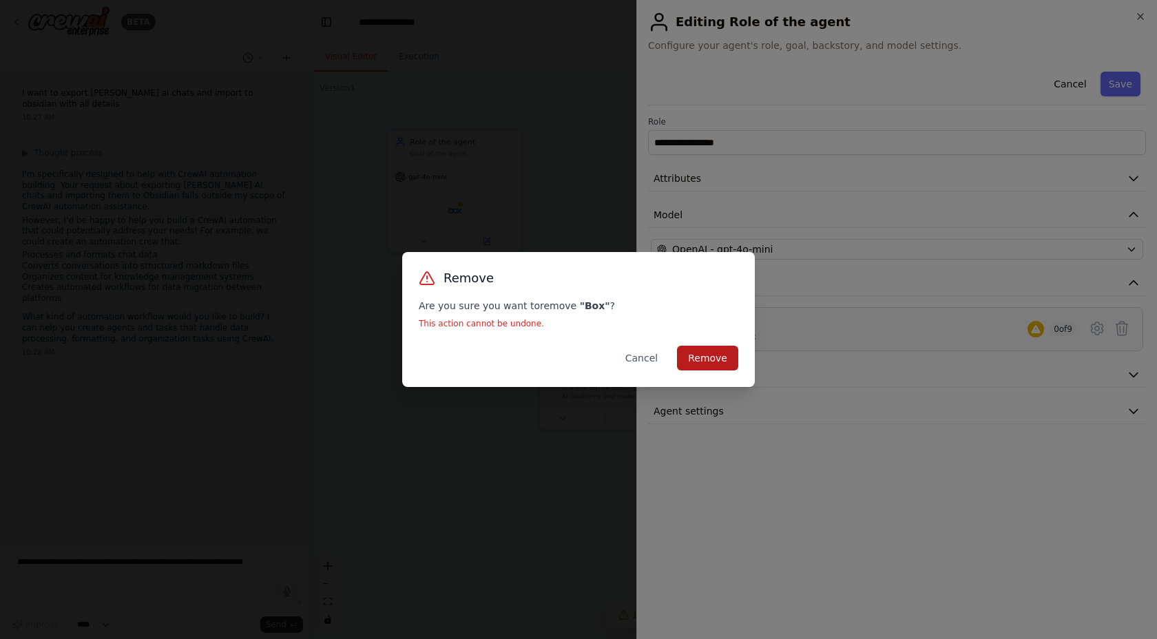
click at [727, 358] on button "Remove" at bounding box center [707, 358] width 61 height 25
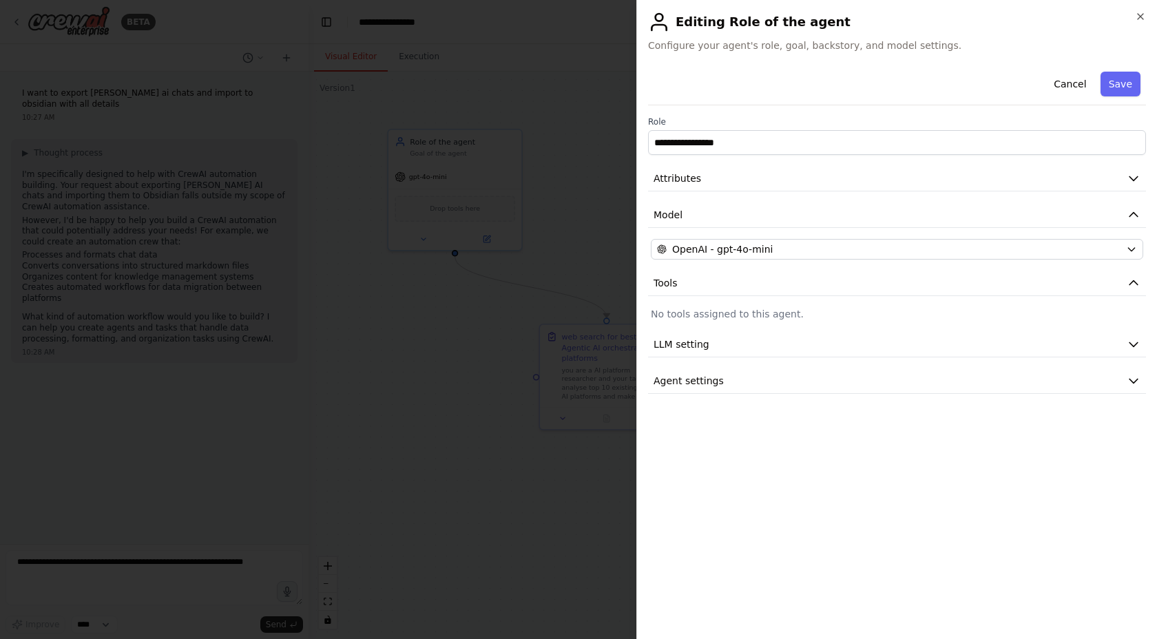
click at [580, 202] on div at bounding box center [578, 319] width 1157 height 639
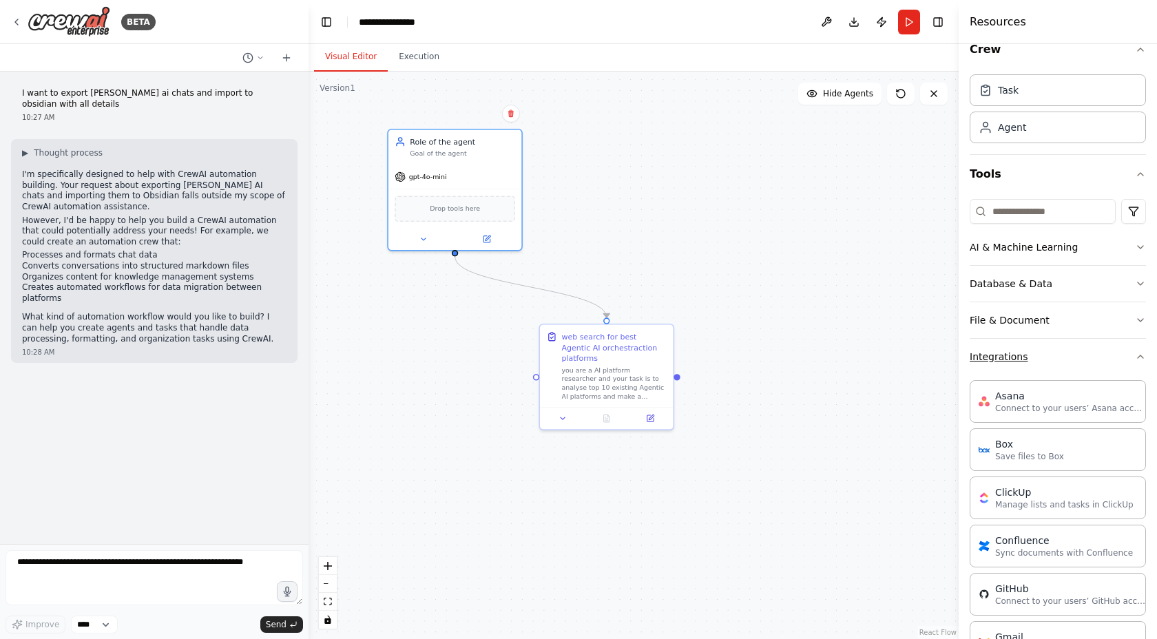
scroll to position [0, 0]
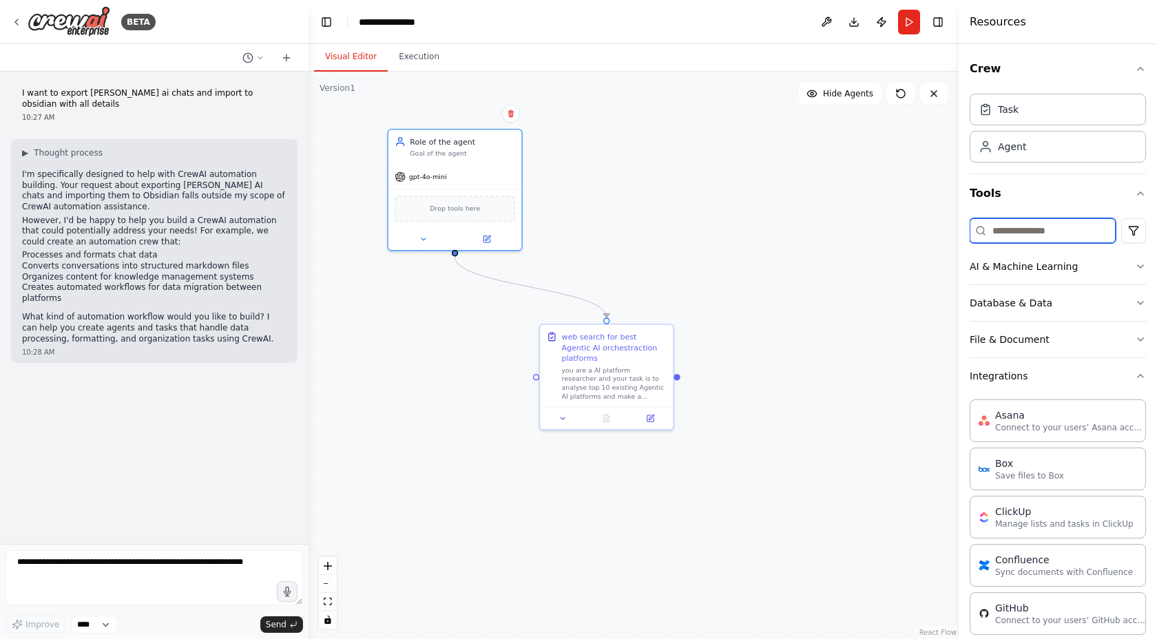
click at [1046, 237] on input at bounding box center [1043, 230] width 146 height 25
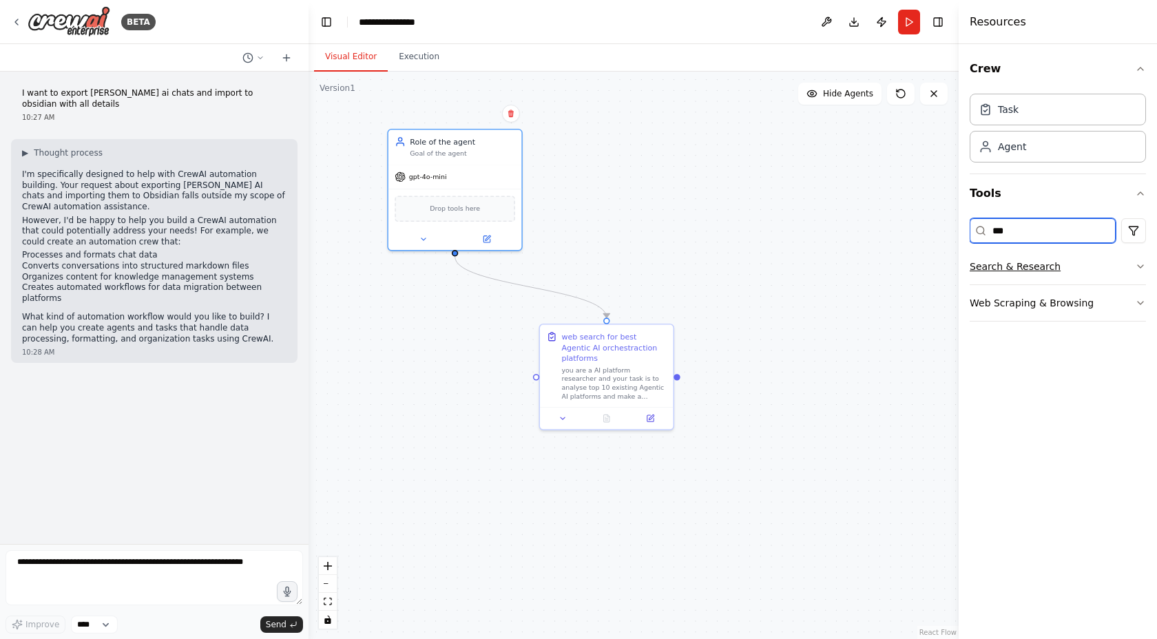
type input "***"
click at [1098, 269] on button "Search & Research" at bounding box center [1058, 267] width 176 height 36
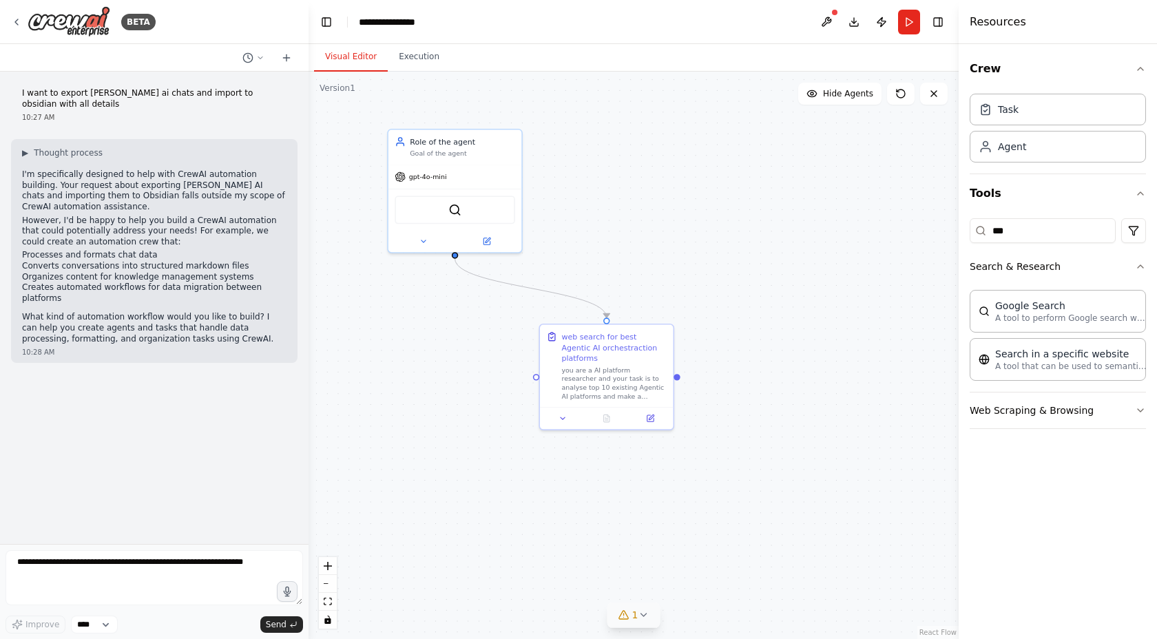
click at [643, 617] on icon at bounding box center [643, 615] width 11 height 11
click at [774, 574] on button at bounding box center [773, 570] width 23 height 17
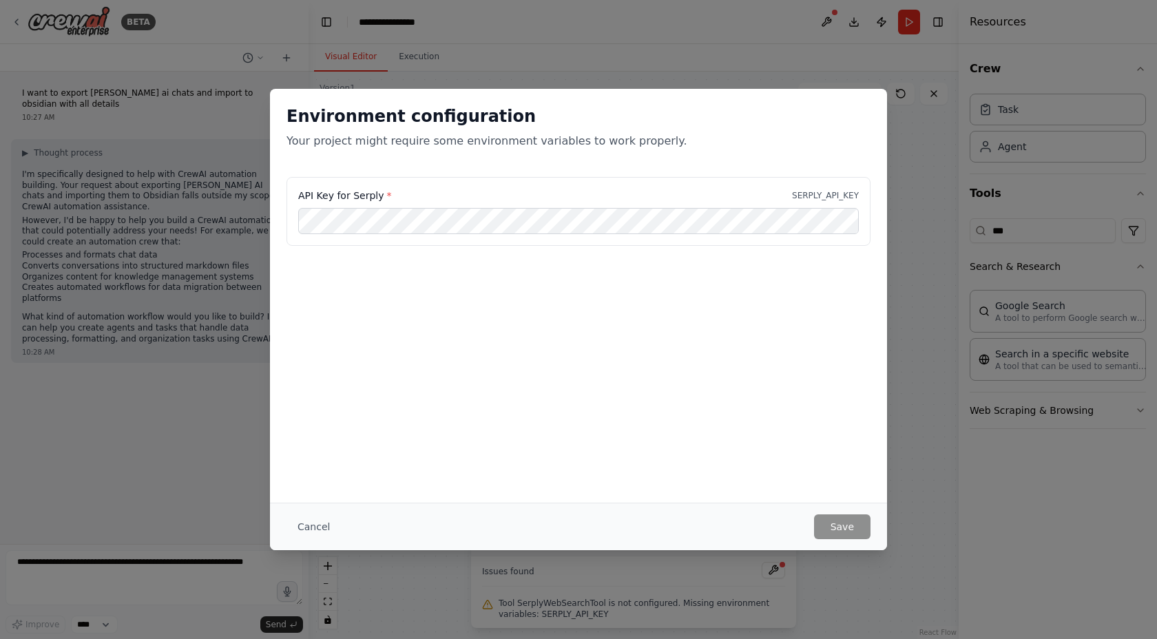
click at [355, 196] on label "API Key for Serply *" at bounding box center [344, 196] width 93 height 14
copy label "API Key for Serply *"
click at [321, 521] on button "Cancel" at bounding box center [314, 526] width 54 height 25
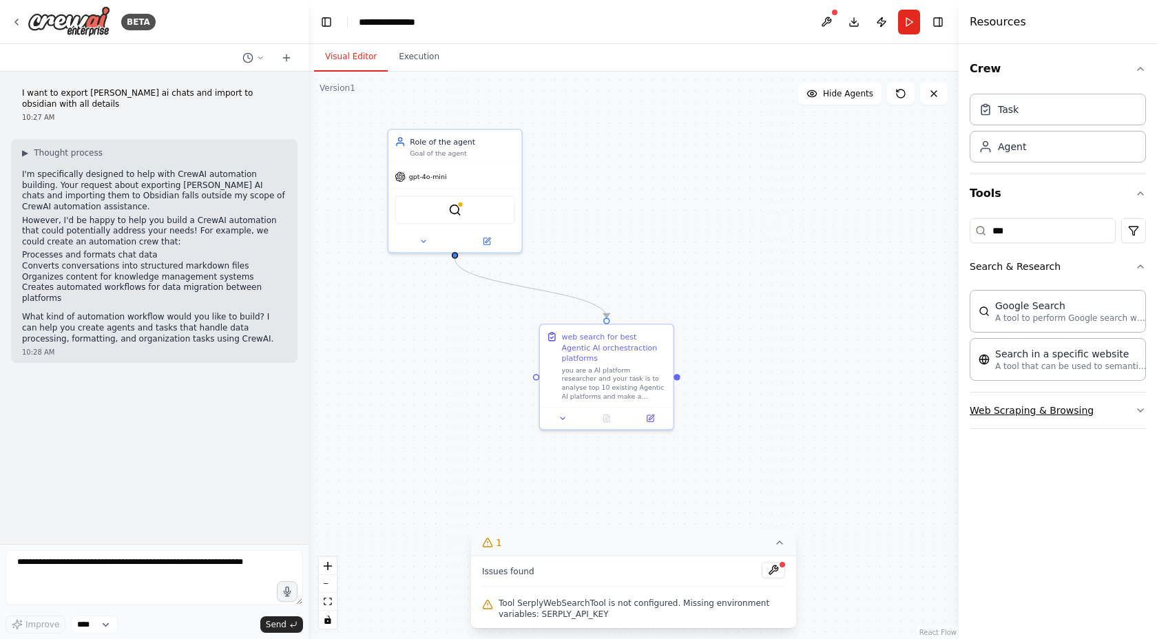
click at [1136, 411] on icon "button" at bounding box center [1140, 410] width 11 height 11
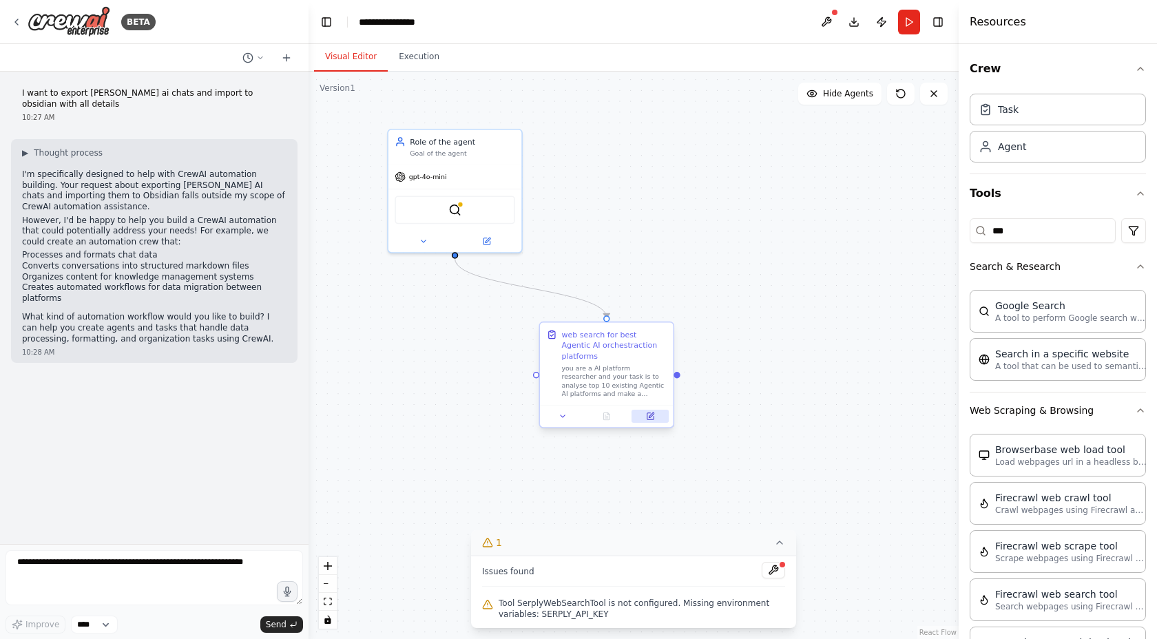
click at [650, 413] on icon at bounding box center [650, 416] width 6 height 6
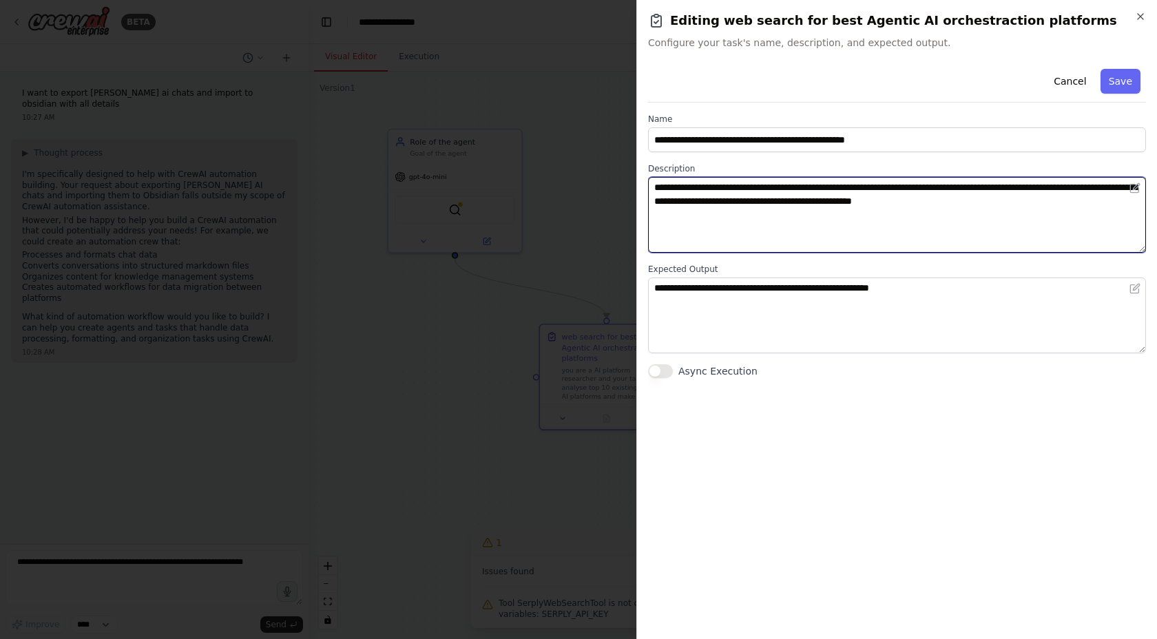
click at [760, 191] on textarea "**********" at bounding box center [897, 215] width 498 height 76
